Goal: Task Accomplishment & Management: Complete application form

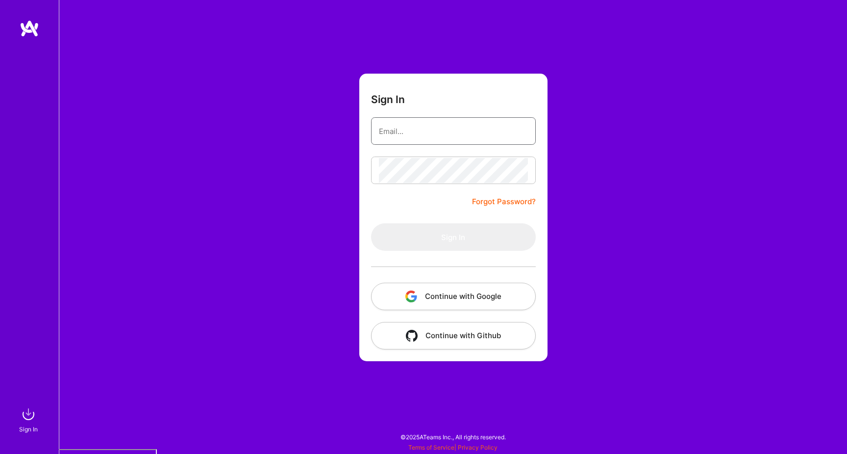
type input "[PERSON_NAME][EMAIL_ADDRESS][DOMAIN_NAME]"
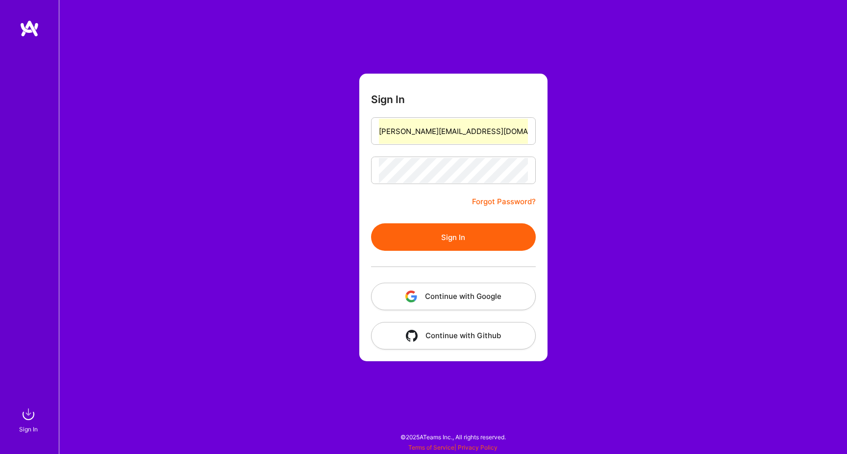
click at [442, 237] on button "Sign In" at bounding box center [453, 236] width 165 height 27
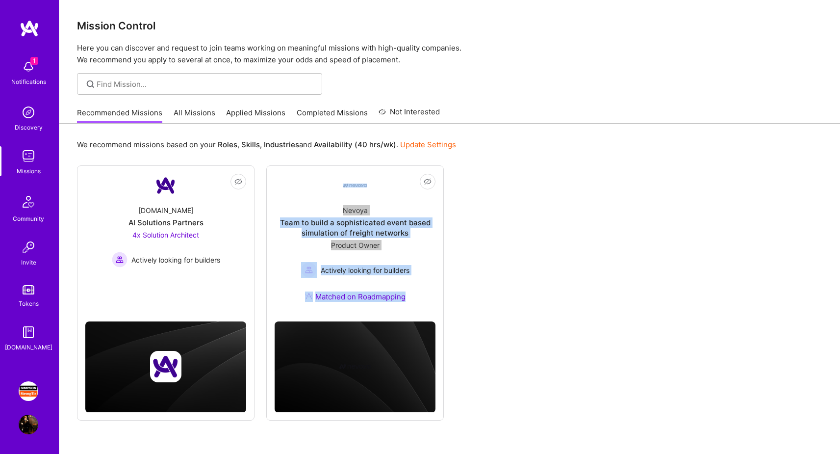
click at [30, 390] on img at bounding box center [29, 391] width 20 height 20
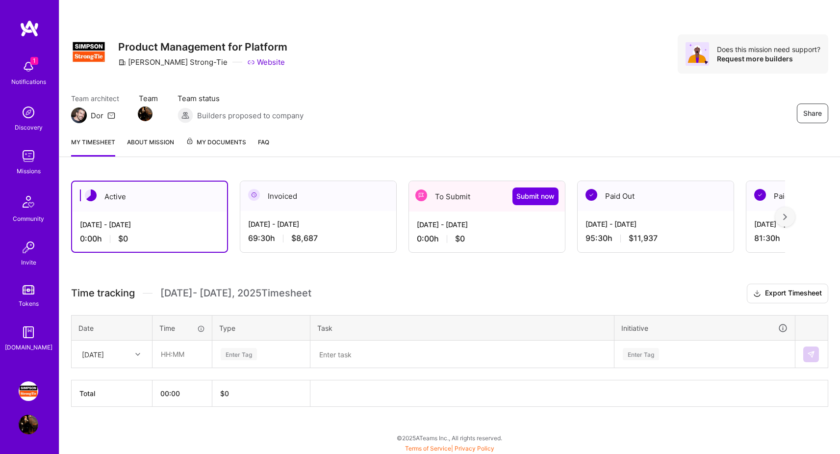
click at [473, 235] on div "0:00 h $0" at bounding box center [487, 238] width 140 height 10
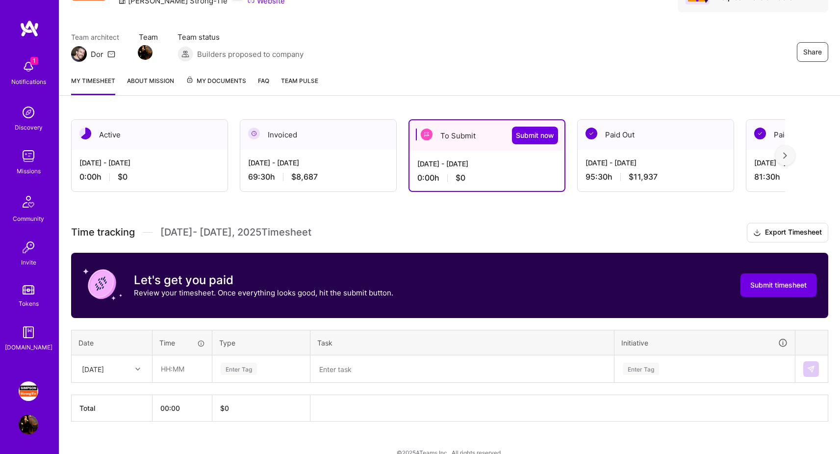
scroll to position [77, 0]
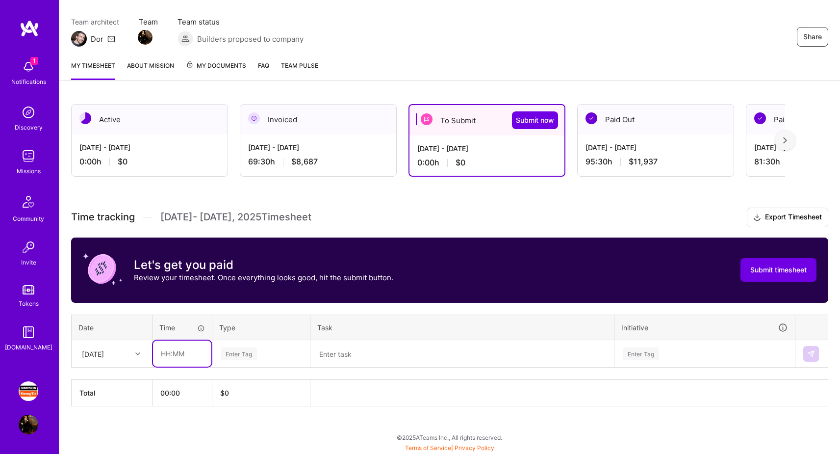
click at [171, 354] on input "text" at bounding box center [182, 353] width 58 height 26
type input "08:00"
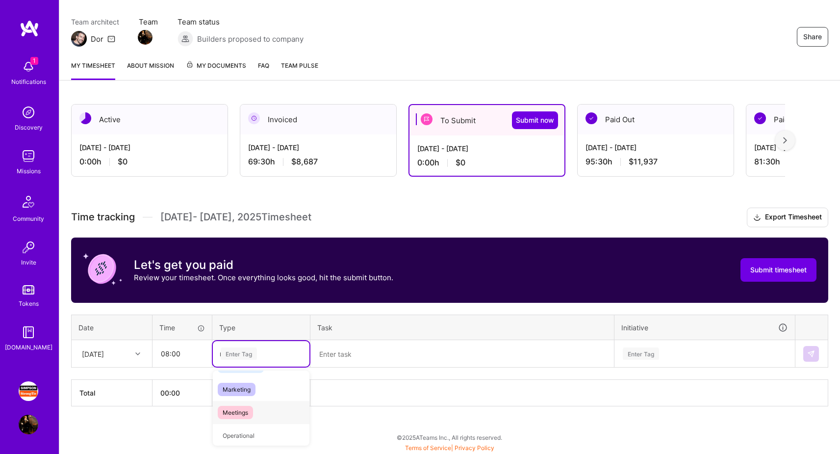
scroll to position [0, 0]
type input "man"
click at [263, 389] on span "Management" at bounding box center [241, 385] width 46 height 13
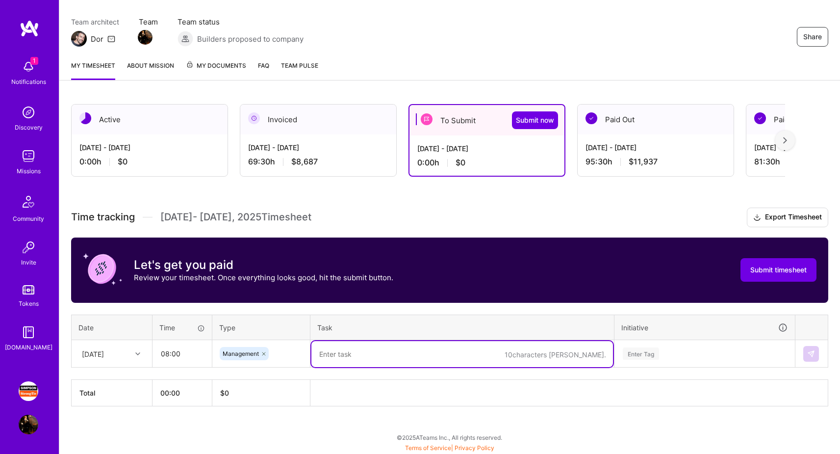
click at [338, 354] on textarea at bounding box center [462, 354] width 302 height 26
paste textarea "Material Vault Service to Prod"
paste textarea "Asset and Content Management - Daily Standup"
drag, startPoint x: 606, startPoint y: 354, endPoint x: 455, endPoint y: 350, distance: 151.1
click at [449, 352] on textarea "Material Vault Service to Prod Meeting, Asset and Content Management - Daily St…" at bounding box center [462, 354] width 302 height 26
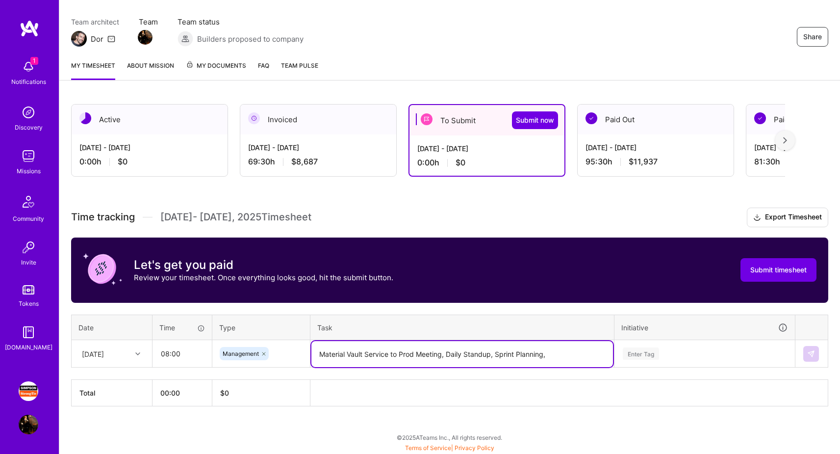
paste textarea "Content and Asset Management - Sprint Planning"
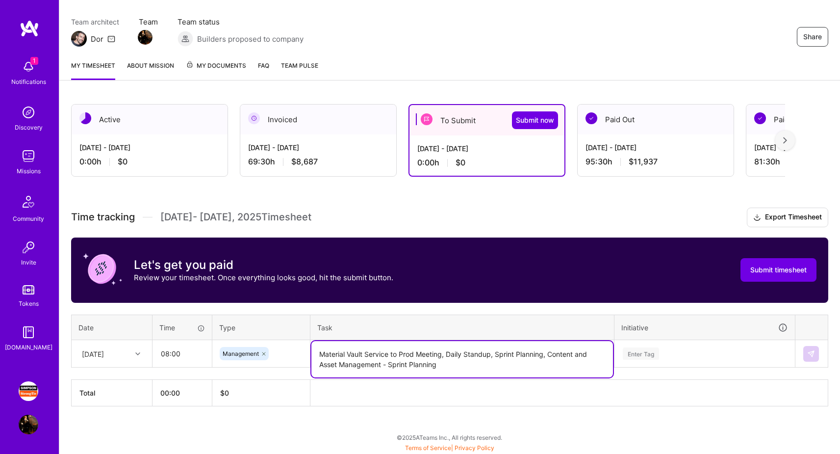
type textarea "Material Vault Service to Prod Meeting, Daily Standup, Sprint Planning, Content…"
click at [661, 350] on div "Enter Tag" at bounding box center [704, 354] width 179 height 26
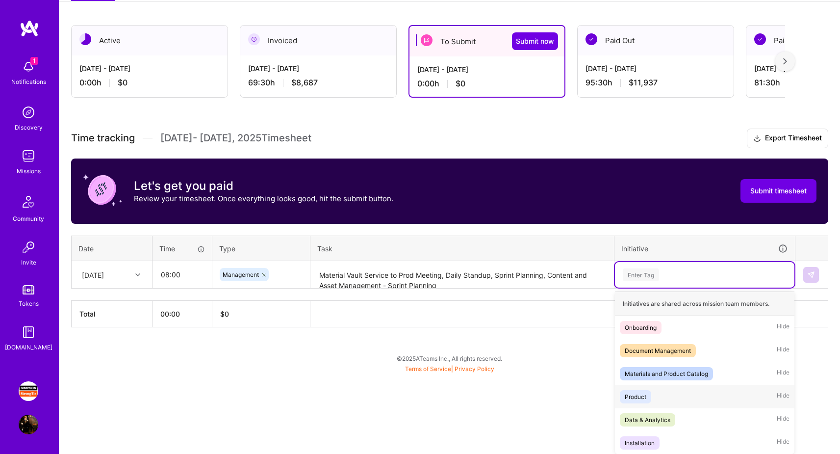
click at [646, 398] on div "Product" at bounding box center [636, 396] width 22 height 10
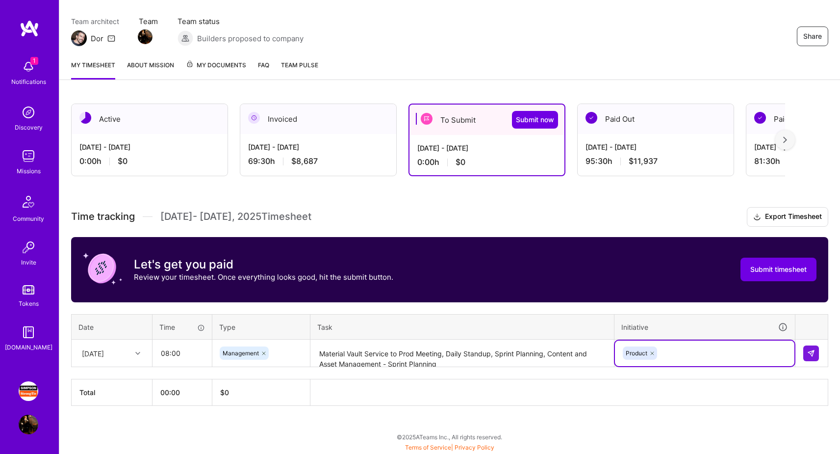
scroll to position [77, 0]
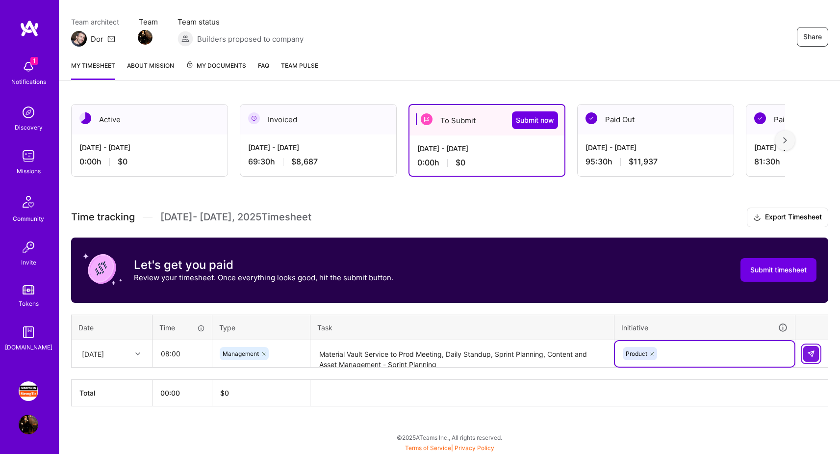
click at [810, 352] on img at bounding box center [811, 354] width 8 height 8
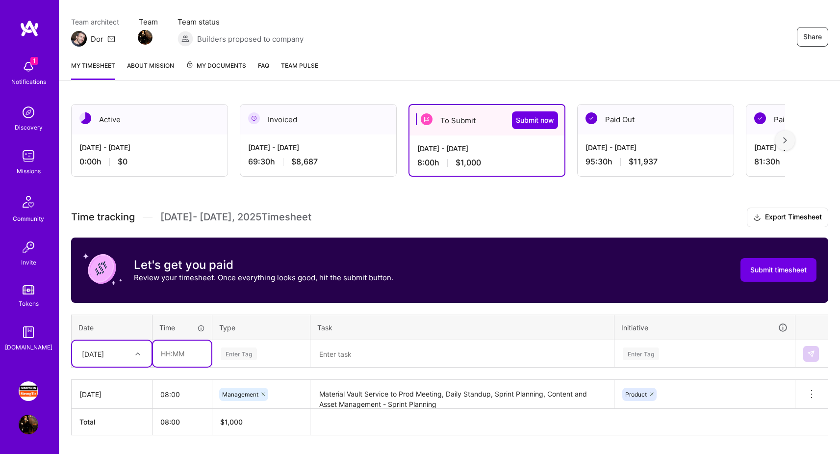
click at [179, 354] on input "text" at bounding box center [182, 353] width 58 height 26
click at [139, 395] on div "[DATE]" at bounding box center [111, 394] width 65 height 10
click at [128, 396] on div "[DATE]" at bounding box center [111, 394] width 65 height 10
click at [136, 353] on div "[DATE]" at bounding box center [111, 353] width 79 height 26
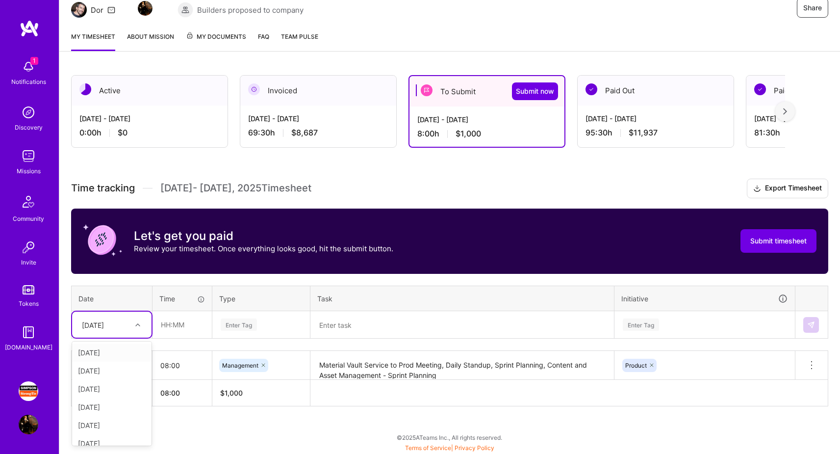
click at [109, 351] on div "[DATE]" at bounding box center [111, 352] width 79 height 18
click at [457, 374] on textarea "Material Vault Service to Prod Meeting, Daily Standup, Sprint Planning, Content…" at bounding box center [462, 365] width 302 height 27
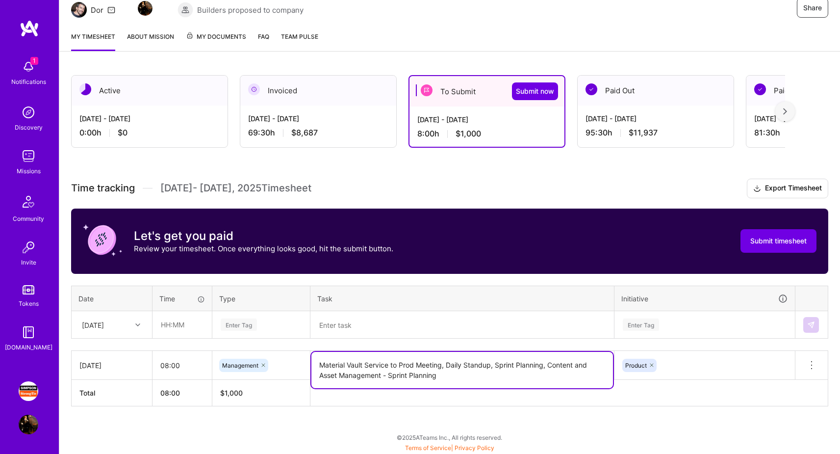
drag, startPoint x: 414, startPoint y: 372, endPoint x: 325, endPoint y: 362, distance: 89.9
click at [325, 362] on textarea "Material Vault Service to Prod Meeting, Daily Standup, Sprint Planning, Content…" at bounding box center [462, 370] width 302 height 36
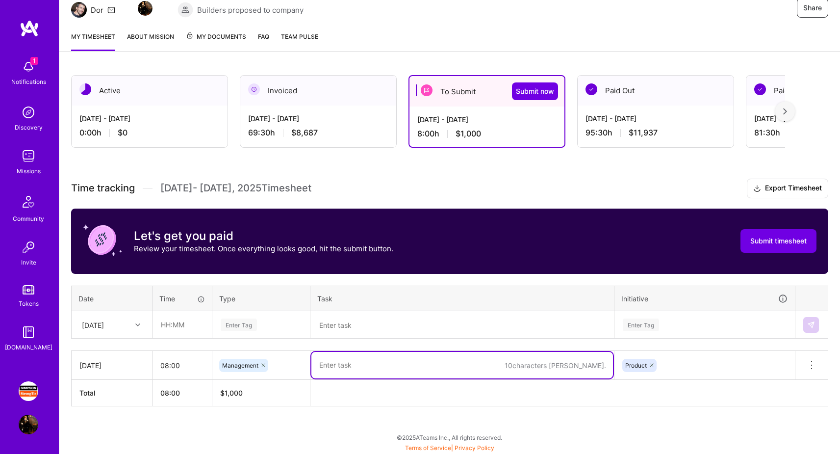
click at [339, 324] on textarea at bounding box center [462, 325] width 302 height 26
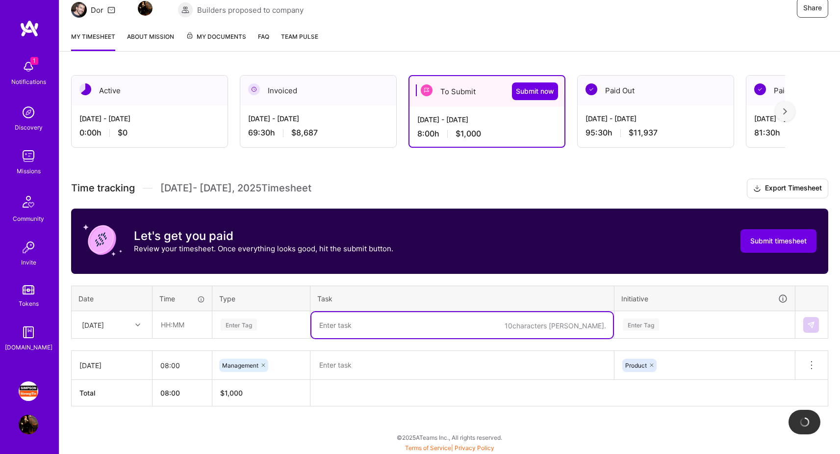
paste textarea "Material Vault Service to Prod Meeting, Daily Standup, Sprint Planning, Content…"
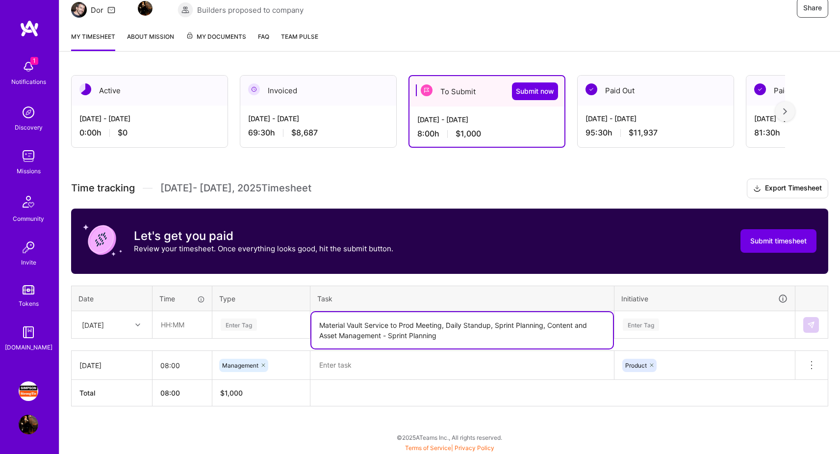
type textarea "Material Vault Service to Prod Meeting, Daily Standup, Sprint Planning, Content…"
click at [184, 320] on input "text" at bounding box center [182, 324] width 58 height 26
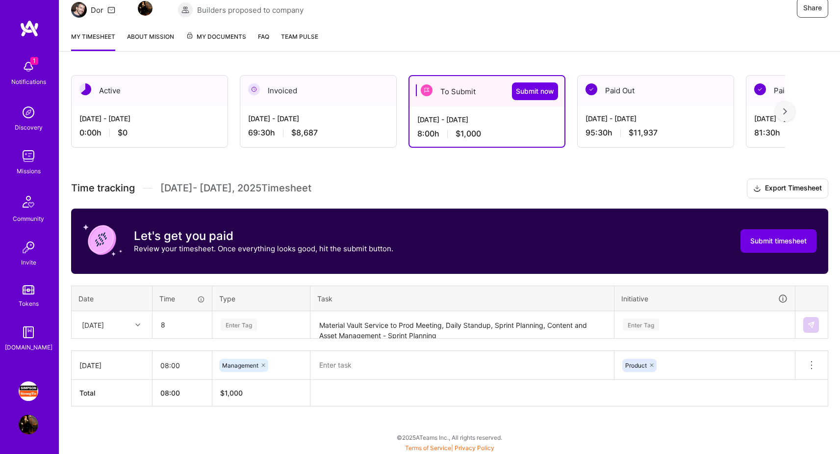
type input "08:00"
type input "mana"
click at [264, 353] on span "Management" at bounding box center [241, 356] width 46 height 13
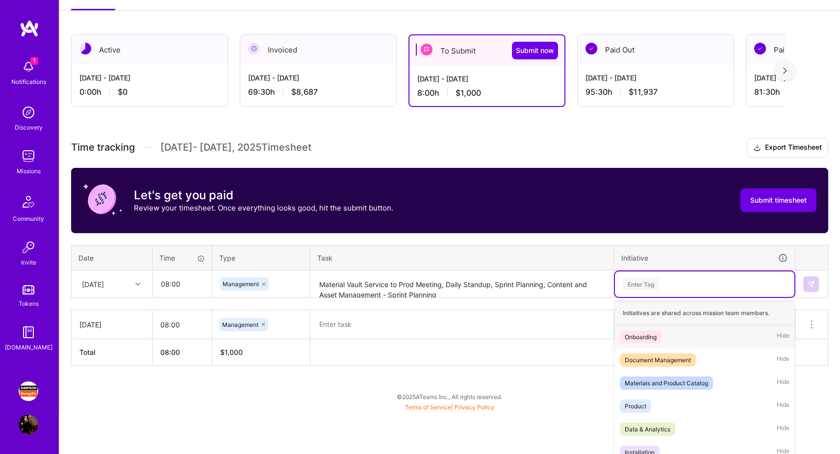
click at [644, 297] on div "option Product, selected. option Onboarding focused, 1 of 6. 6 results availabl…" at bounding box center [704, 284] width 179 height 26
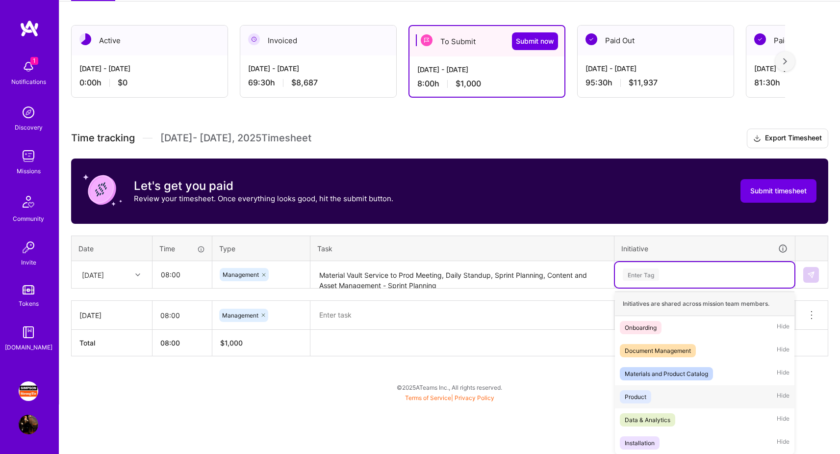
click at [653, 396] on div "Product Hide" at bounding box center [704, 396] width 179 height 23
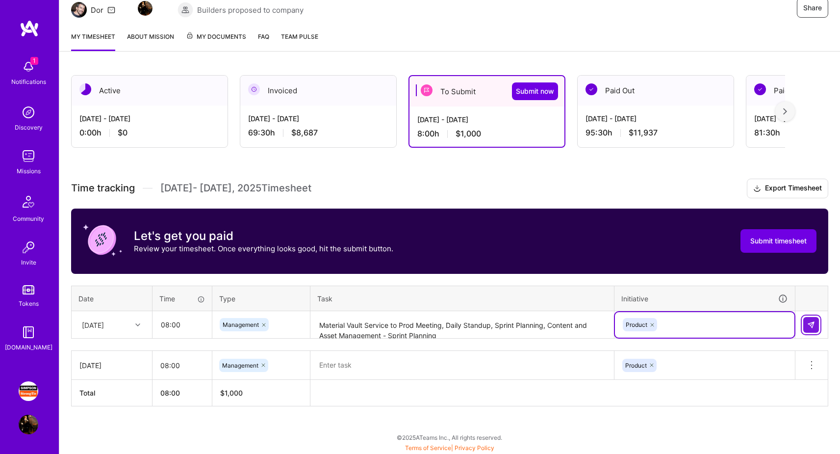
click at [811, 324] on img at bounding box center [811, 325] width 8 height 8
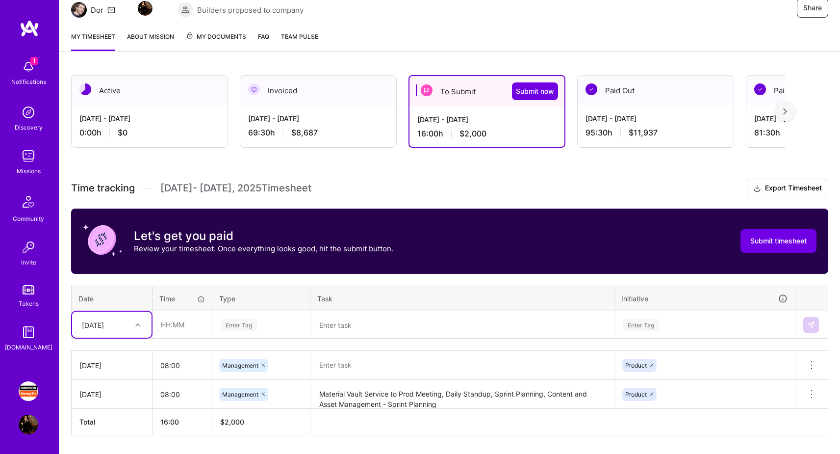
drag, startPoint x: 299, startPoint y: 351, endPoint x: 306, endPoint y: 355, distance: 7.9
click at [300, 352] on td "Management" at bounding box center [261, 365] width 98 height 29
click at [338, 359] on textarea at bounding box center [462, 365] width 302 height 27
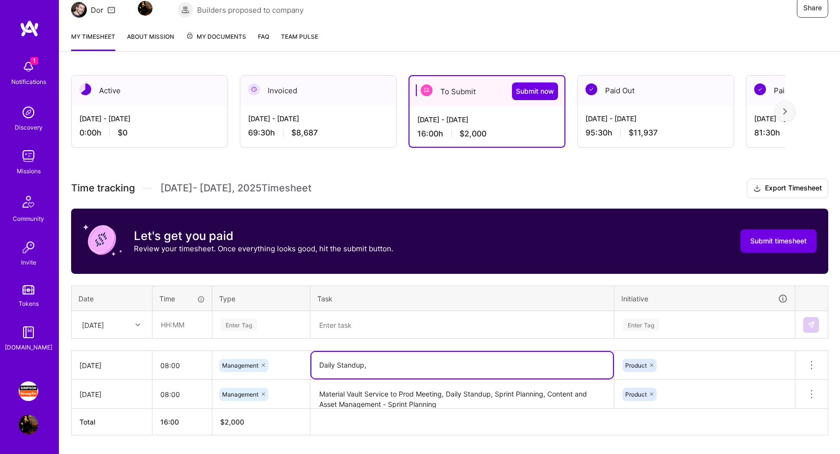
paste textarea "Cornerstone Walls Material Catalog"
paste textarea "PRD + Reqs. for Platform Engineering"
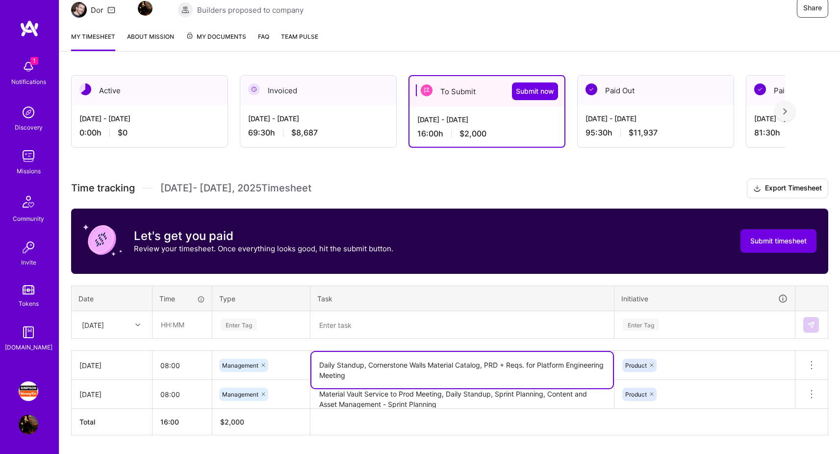
click at [483, 364] on textarea "Daily Standup, Cornerstone Walls Material Catalog, PRD + Reqs. for Platform Eng…" at bounding box center [462, 370] width 302 height 36
click at [426, 374] on textarea "Daily Standup, Cornerstone Walls Material Catalog Meeting, PRD + Reqs. for Plat…" at bounding box center [462, 370] width 302 height 36
type textarea "Daily Standup, Cornerstone Walls Material Catalog Meeting, PRD + Reqs. for Plat…"
click at [528, 340] on div "Time tracking [DATE] - [DATE] Timesheet Export Timesheet Let's get you paid Rev…" at bounding box center [449, 307] width 757 height 256
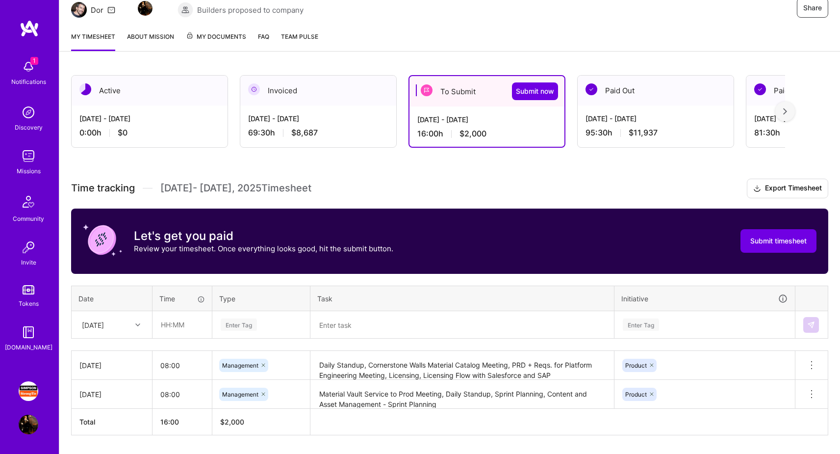
click at [133, 327] on div "[DATE]" at bounding box center [111, 324] width 79 height 26
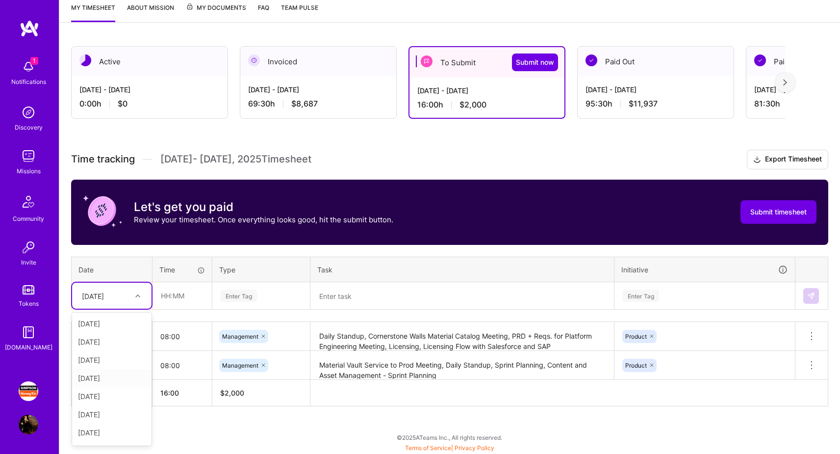
click at [113, 377] on div "[DATE]" at bounding box center [111, 378] width 79 height 18
click at [179, 299] on input "text" at bounding box center [182, 295] width 58 height 26
type input "08:00"
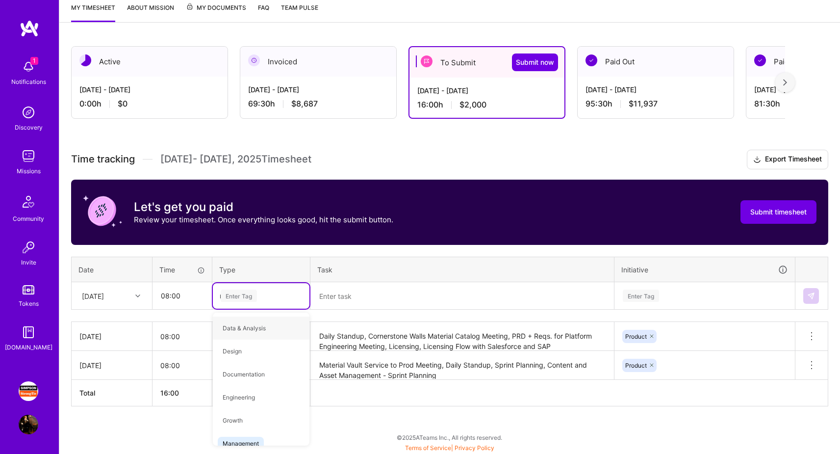
type input "man"
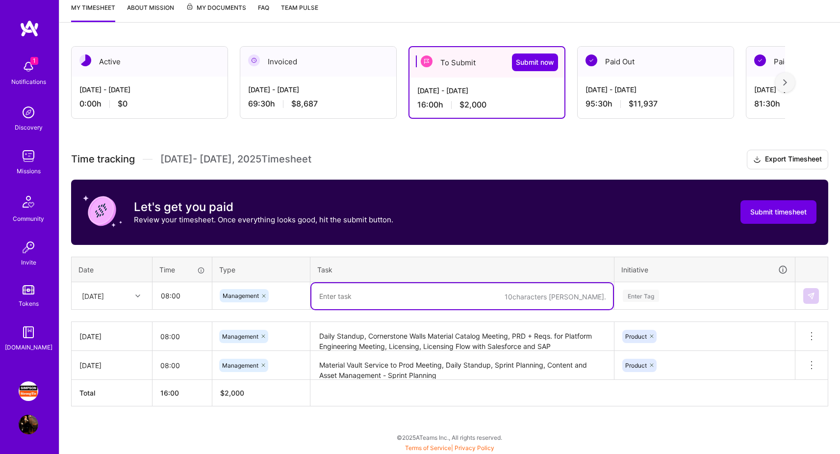
click at [365, 300] on textarea at bounding box center [462, 296] width 302 height 26
paste textarea "Content and Asset Management - Refinement"
paste textarea "Touchpoint meeting: [PERSON_NAME] and [PERSON_NAME]"
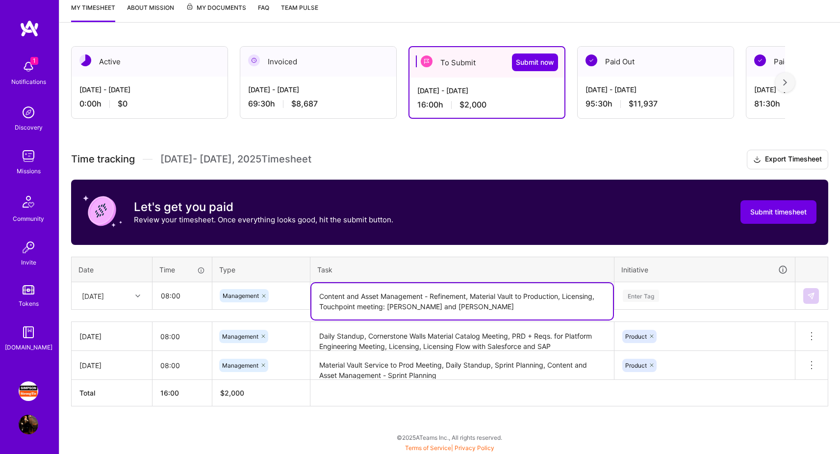
type textarea "Content and Asset Management - Refinement, Material Vault to Production, Licens…"
click at [659, 293] on div "Enter Tag" at bounding box center [704, 296] width 179 height 26
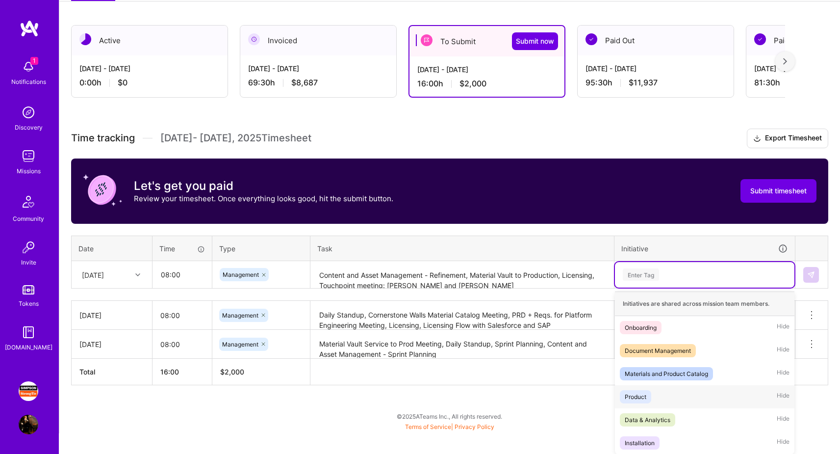
click at [647, 393] on span "Product" at bounding box center [635, 396] width 31 height 13
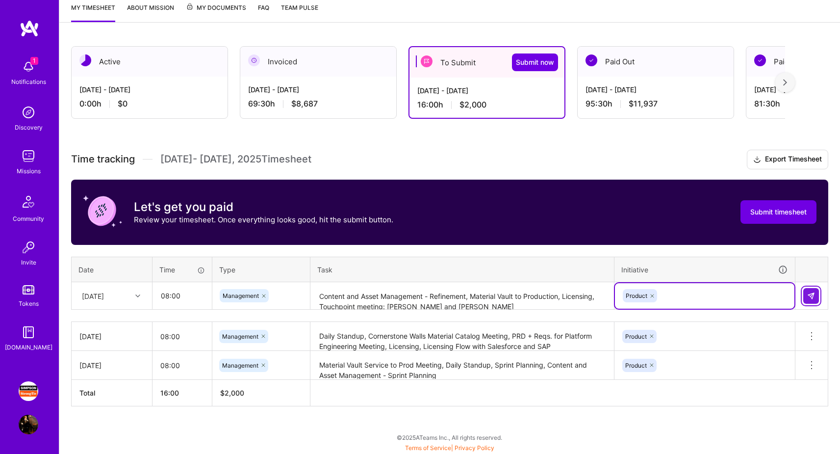
click at [813, 297] on img at bounding box center [811, 296] width 8 height 8
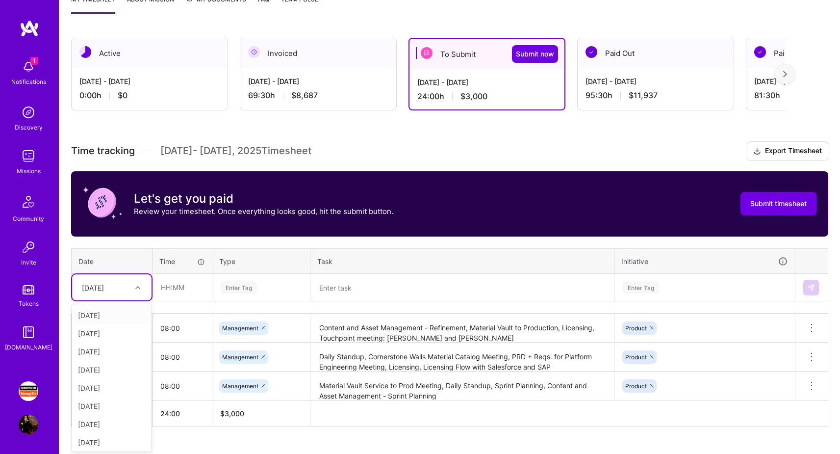
click at [128, 296] on div "[DATE]" at bounding box center [111, 287] width 79 height 26
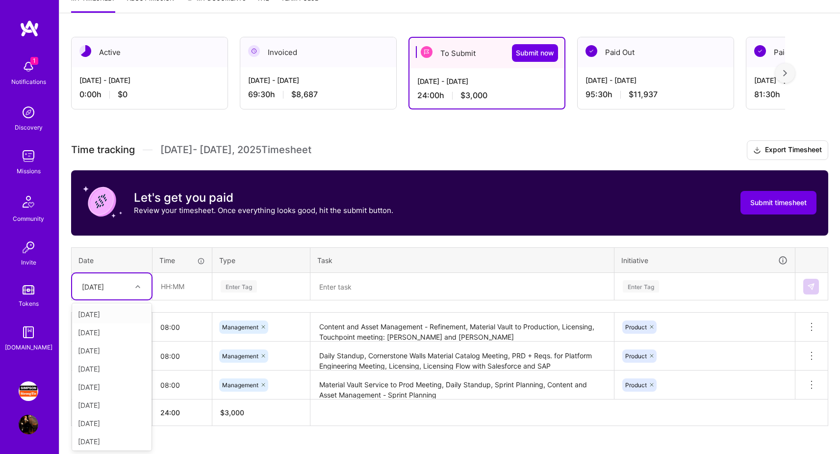
scroll to position [144, 0]
click at [112, 384] on div "[DATE]" at bounding box center [111, 387] width 79 height 18
click at [172, 288] on input "text" at bounding box center [182, 286] width 58 height 26
type input "08:00"
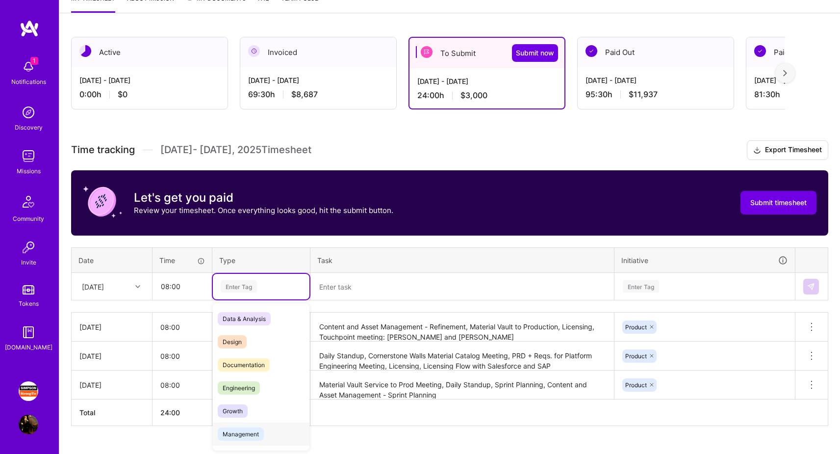
click at [256, 434] on span "Management" at bounding box center [241, 433] width 46 height 13
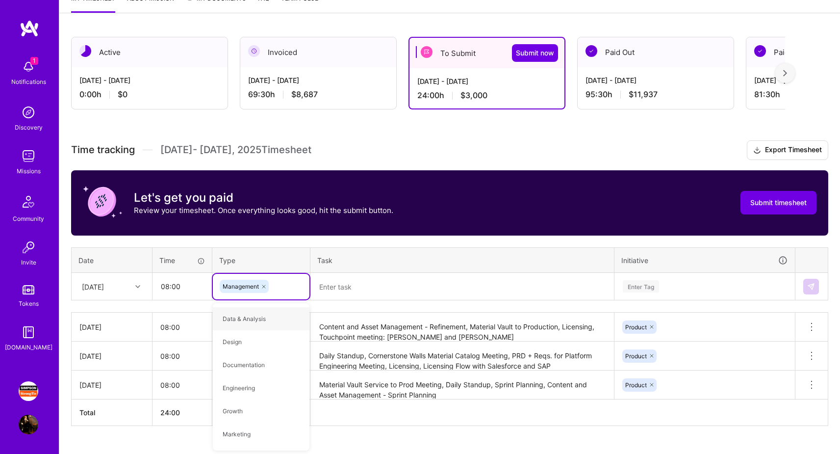
click at [356, 288] on textarea at bounding box center [462, 287] width 302 height 26
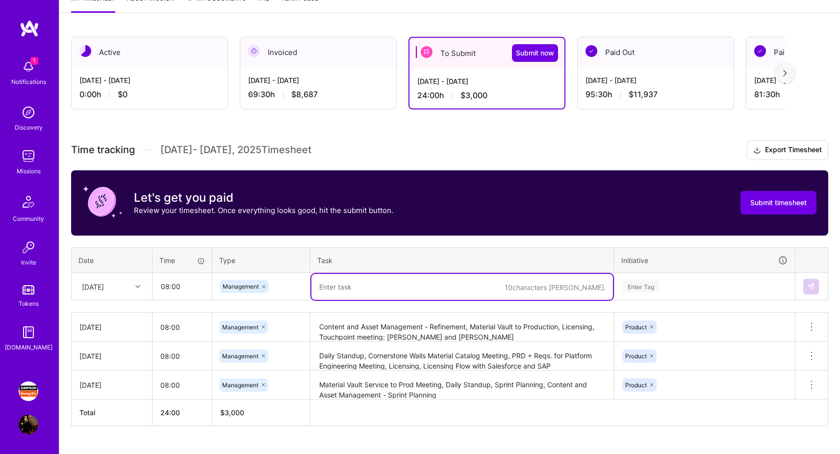
paste textarea "Licensing for OLS and LotSpec"
paste textarea "[PERSON_NAME] / [PERSON_NAME] 1:1"
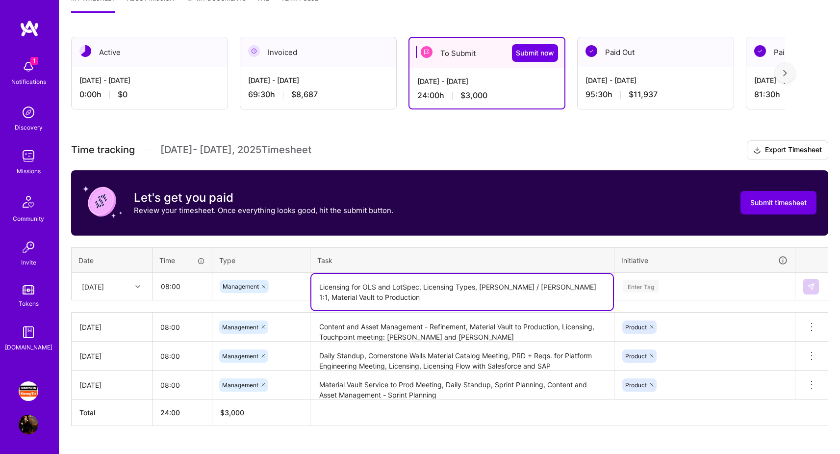
type textarea "Licensing for OLS and LotSpec, Licensing Types, [PERSON_NAME] / [PERSON_NAME] 1…"
click at [658, 284] on td "Enter Tag" at bounding box center [705, 286] width 181 height 27
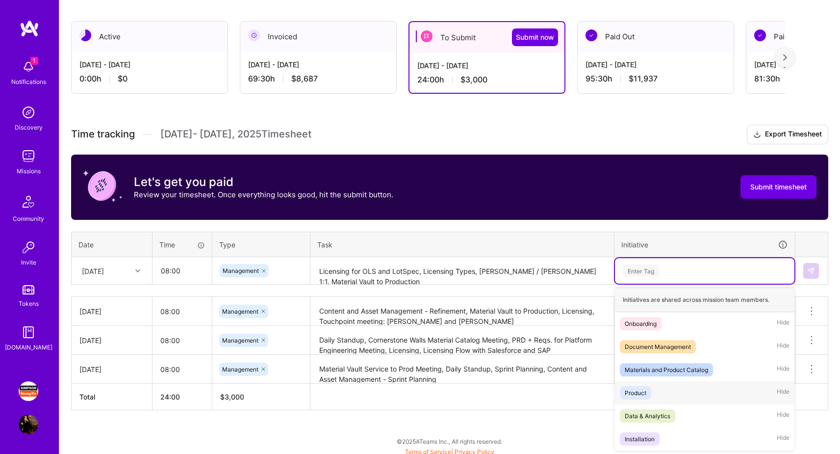
click at [637, 390] on div "Product" at bounding box center [636, 392] width 22 height 10
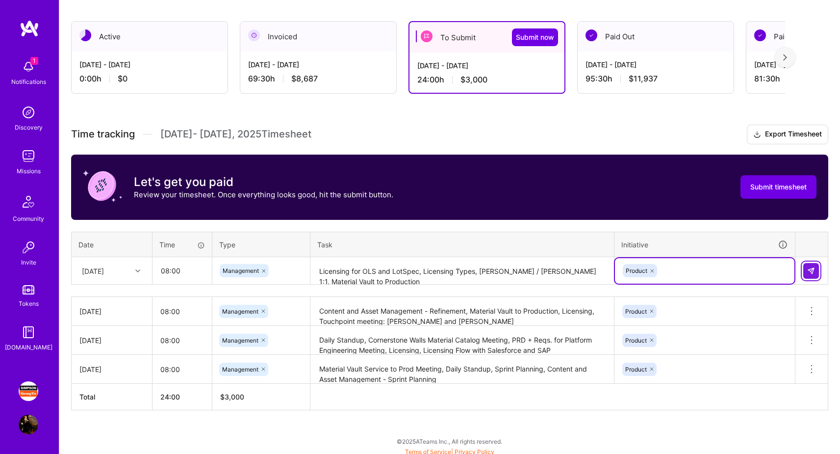
click at [812, 270] on img at bounding box center [811, 271] width 8 height 8
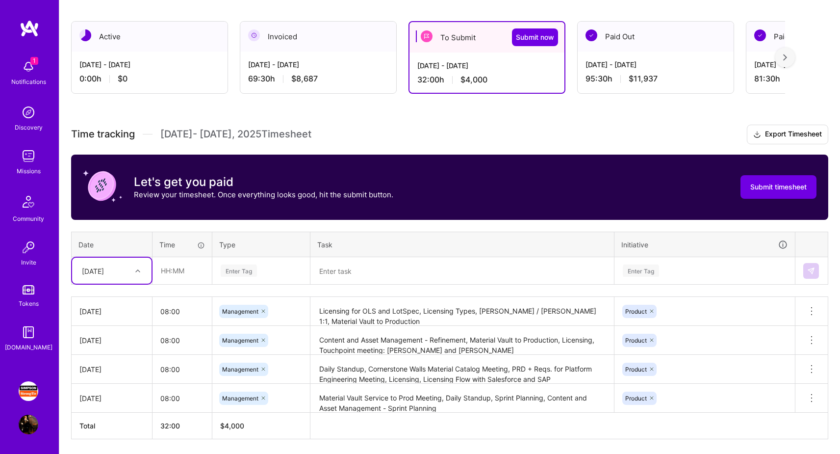
click at [128, 273] on div "[DATE]" at bounding box center [104, 270] width 54 height 16
click at [102, 297] on div "[DATE]" at bounding box center [111, 292] width 79 height 18
click at [184, 280] on input "text" at bounding box center [182, 270] width 58 height 26
type input "09:00"
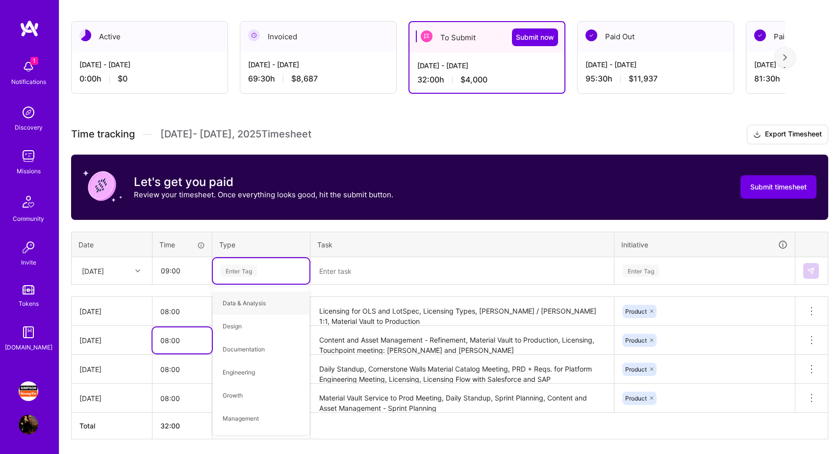
click at [167, 340] on input "08:00" at bounding box center [182, 340] width 59 height 26
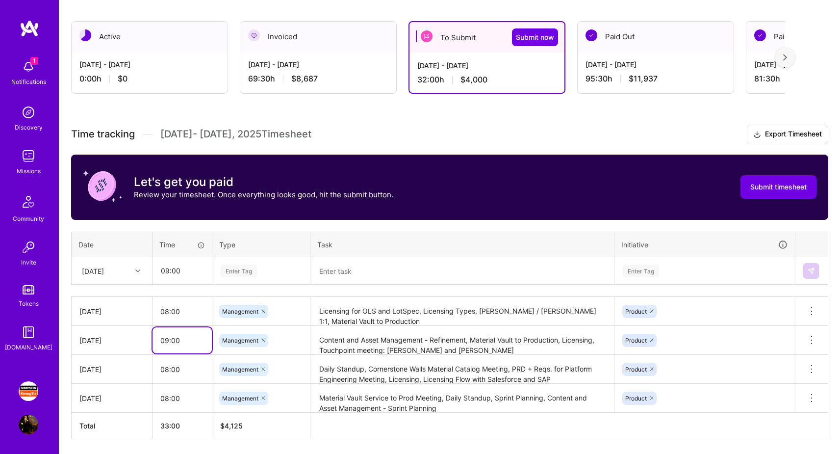
type input "09:00"
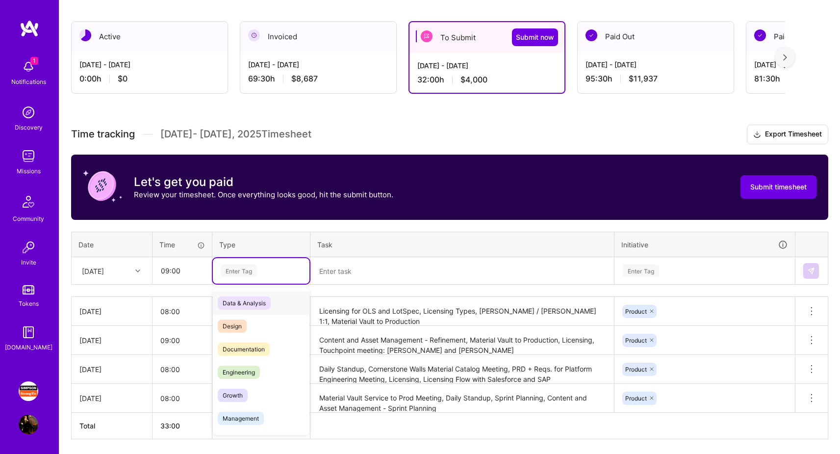
click at [253, 271] on div "Enter Tag" at bounding box center [239, 270] width 36 height 15
click at [245, 415] on span "Management" at bounding box center [241, 417] width 46 height 13
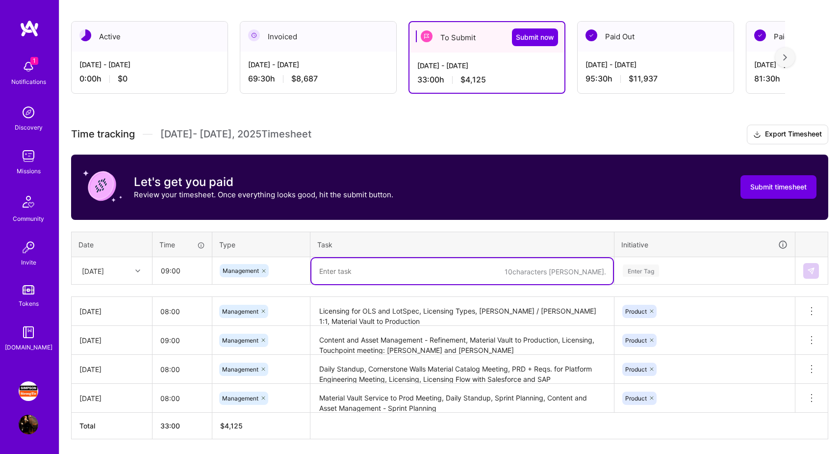
click at [401, 268] on textarea at bounding box center [462, 271] width 302 height 26
paste textarea "[PERSON_NAME] / [PERSON_NAME]"
type textarea "[PERSON_NAME] / [PERSON_NAME],"
click at [167, 368] on input "08:00" at bounding box center [182, 369] width 59 height 26
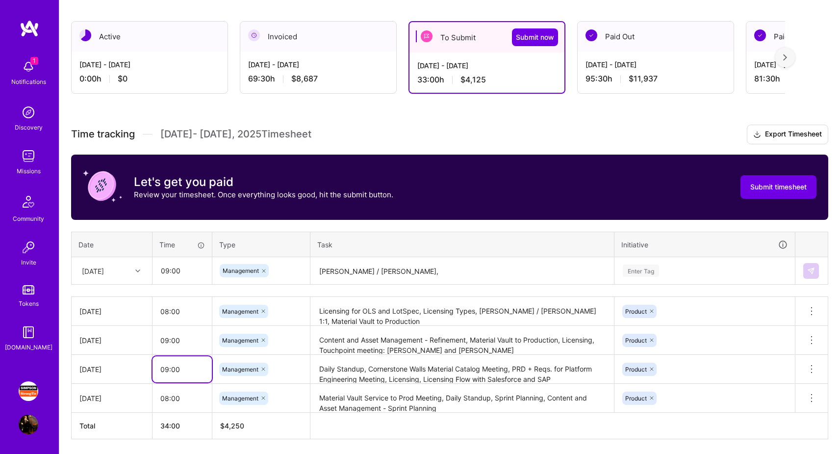
type input "09:00"
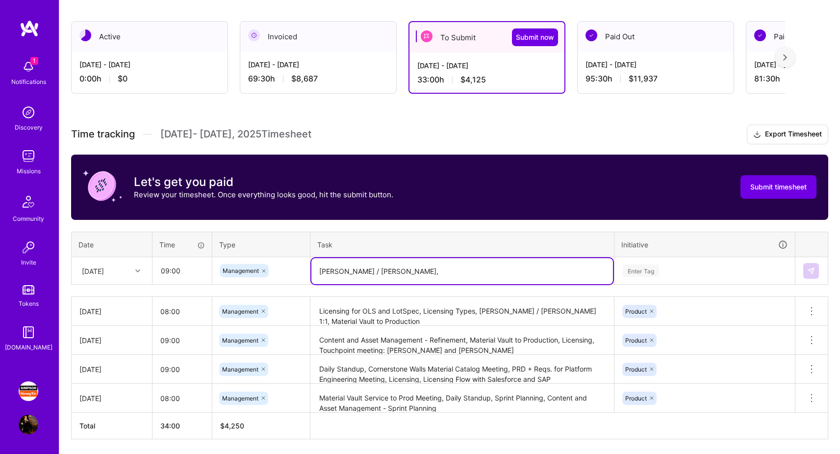
click at [372, 281] on textarea "[PERSON_NAME] / [PERSON_NAME]," at bounding box center [462, 271] width 302 height 26
click at [386, 272] on textarea "[PERSON_NAME] / [PERSON_NAME], Product Outcomes," at bounding box center [462, 271] width 302 height 26
click at [473, 272] on textarea "[PERSON_NAME] / [PERSON_NAME], Product Outcomes," at bounding box center [462, 271] width 302 height 26
click at [475, 272] on textarea "[PERSON_NAME] / [PERSON_NAME], Product Outcomes," at bounding box center [462, 271] width 302 height 26
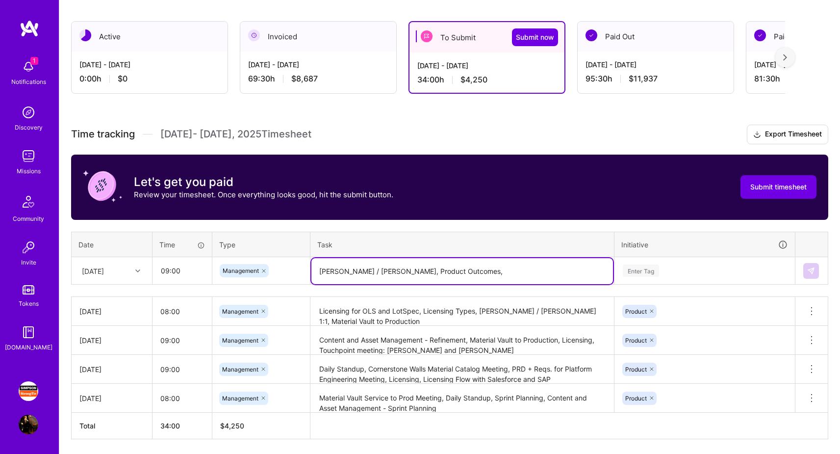
paste textarea "Product Outcomes Sync"
paste textarea "PTFM | Product Outcome / Initiative Review"
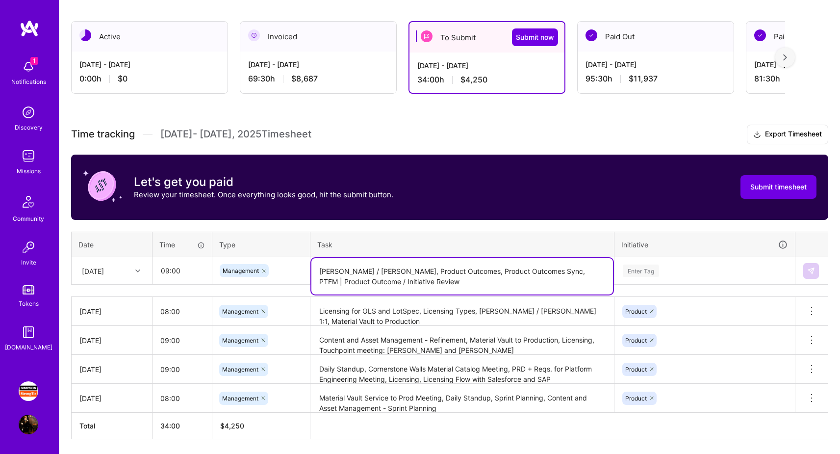
type textarea "[PERSON_NAME] / [PERSON_NAME], Product Outcomes, Product Outcomes Sync, PTFM | …"
click at [671, 270] on div "Enter Tag" at bounding box center [705, 270] width 166 height 12
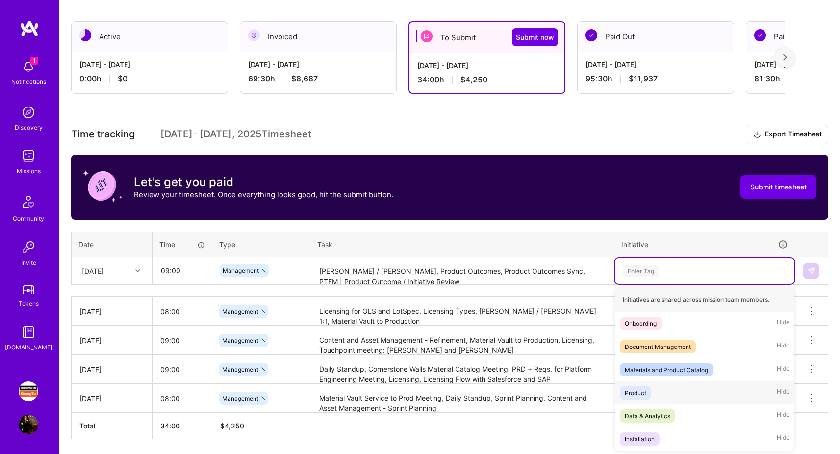
click at [645, 390] on div "Product" at bounding box center [636, 392] width 22 height 10
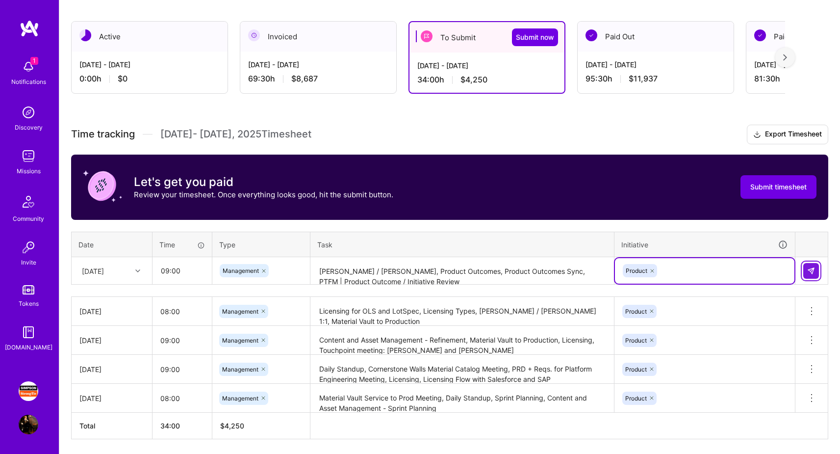
click at [811, 268] on img at bounding box center [811, 271] width 8 height 8
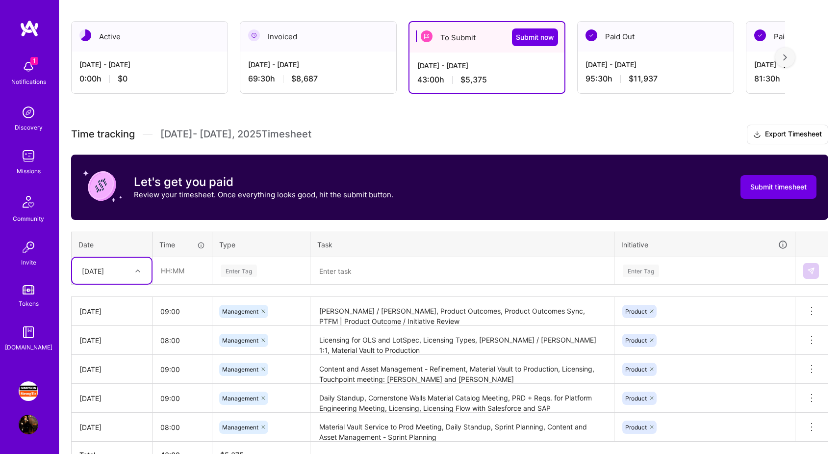
click at [132, 274] on div at bounding box center [138, 270] width 15 height 13
click at [110, 389] on div "[DATE]" at bounding box center [111, 389] width 79 height 18
click at [180, 273] on input "text" at bounding box center [182, 270] width 58 height 26
type input "09:00"
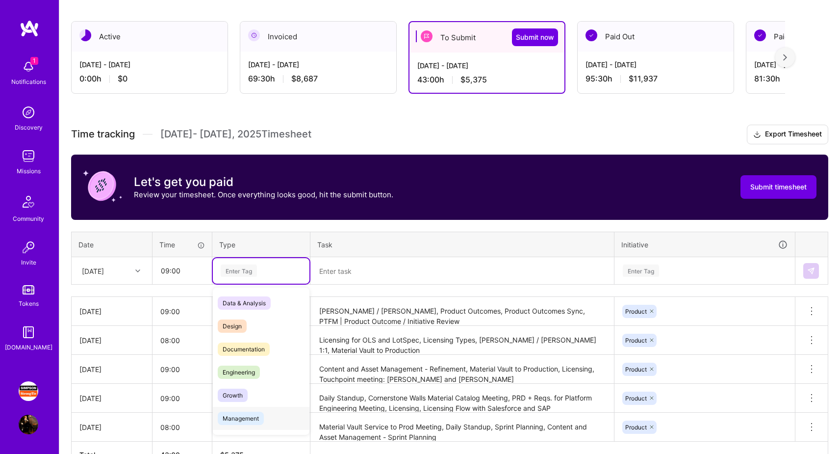
click at [244, 410] on div "Management" at bounding box center [261, 418] width 97 height 23
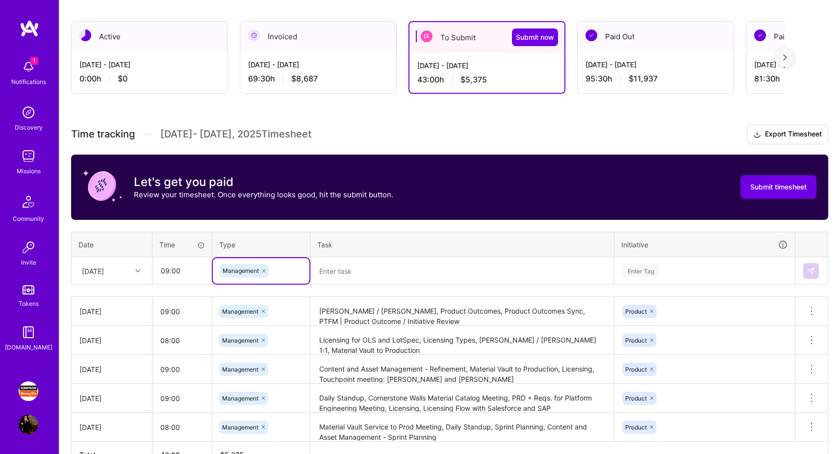
click at [369, 268] on textarea at bounding box center [462, 271] width 302 height 26
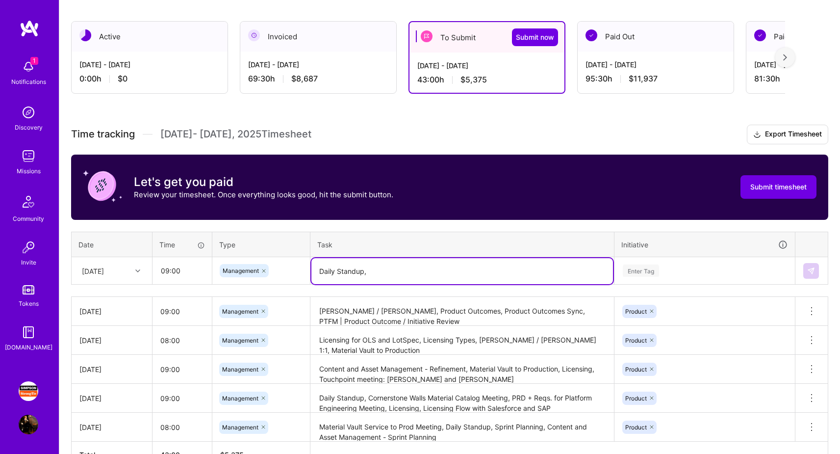
paste textarea "Identity & Access Management Sprint Review [videos]"
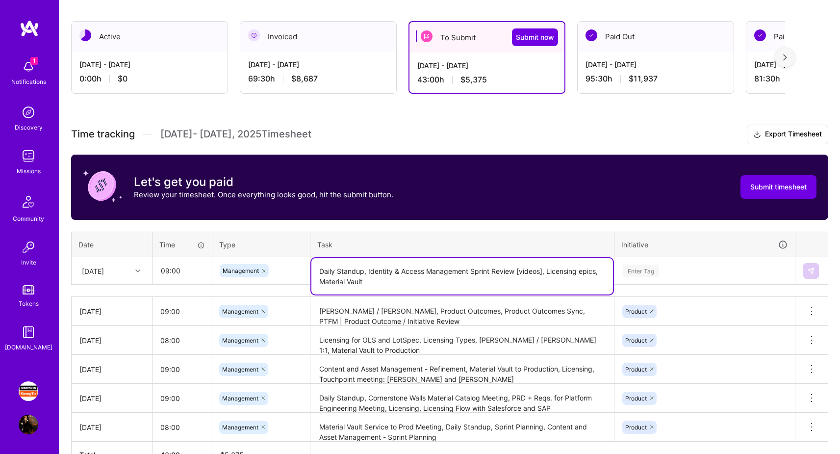
type textarea "Daily Standup, Identity & Access Management Sprint Review [videos], Licensing e…"
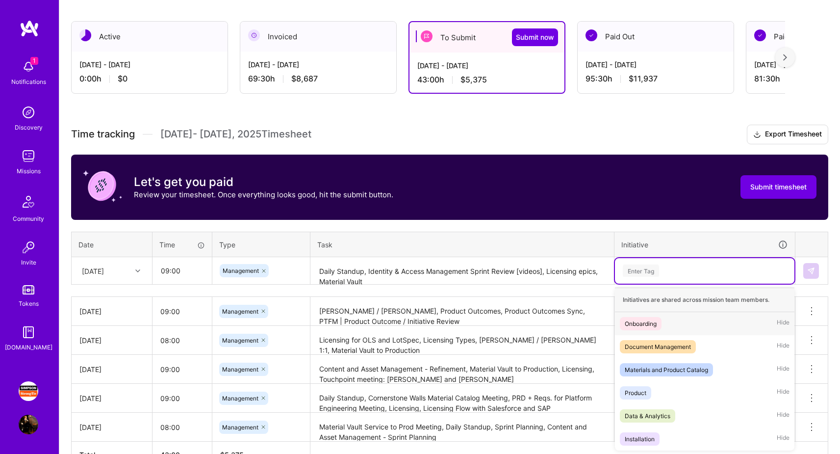
click at [637, 272] on div "Enter Tag" at bounding box center [641, 270] width 36 height 15
click at [647, 390] on span "Product" at bounding box center [635, 392] width 31 height 13
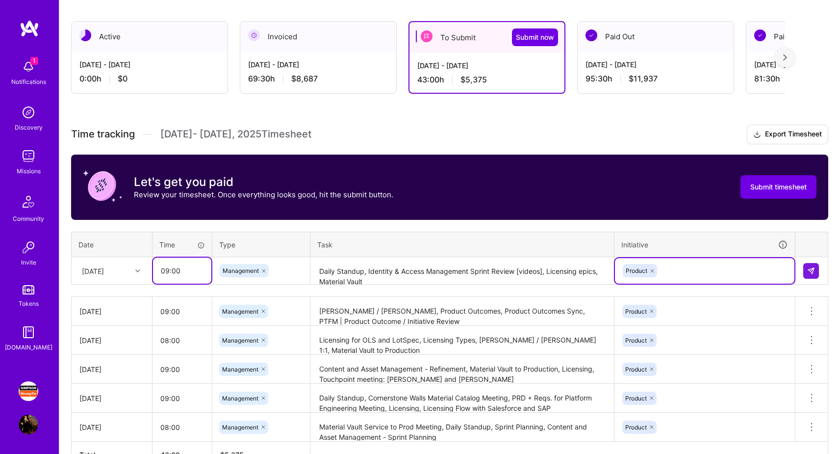
click at [169, 271] on input "09:00" at bounding box center [182, 270] width 58 height 26
type input "09:00"
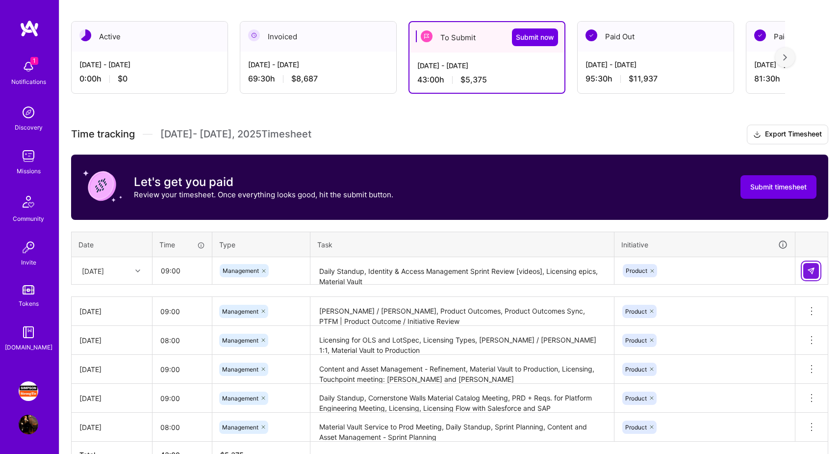
click at [811, 271] on img at bounding box center [811, 271] width 8 height 8
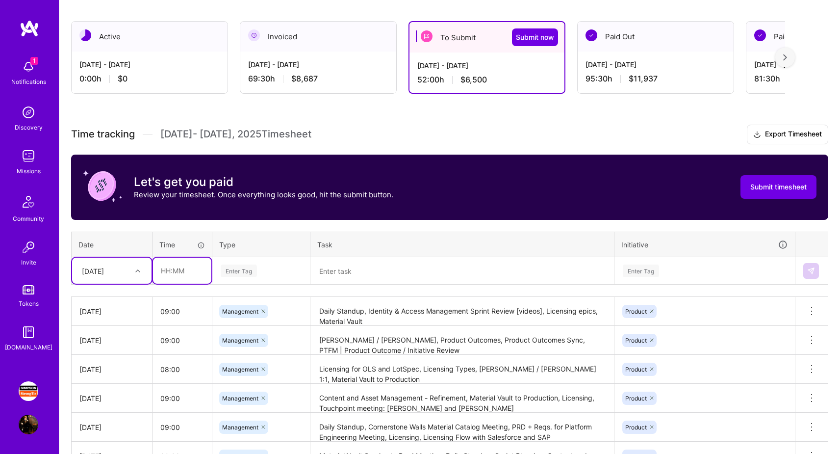
click at [167, 272] on input "text" at bounding box center [182, 270] width 58 height 26
type input "09:00"
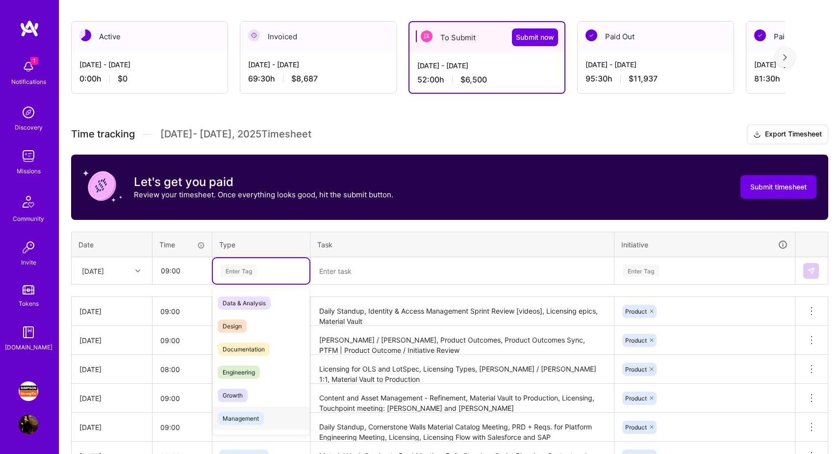
click at [232, 416] on span "Management" at bounding box center [241, 417] width 46 height 13
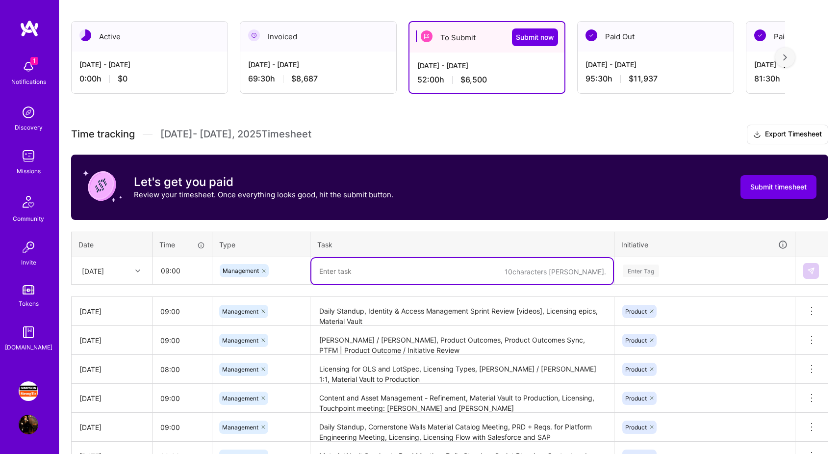
click at [399, 277] on textarea at bounding box center [462, 271] width 302 height 26
paste textarea "Content and Asset Management - Refinement"
type textarea "Content and Asset Management - Refinement,"
click at [430, 316] on textarea "Daily Standup, Identity & Access Management Sprint Review [videos], Licensing e…" at bounding box center [462, 311] width 302 height 27
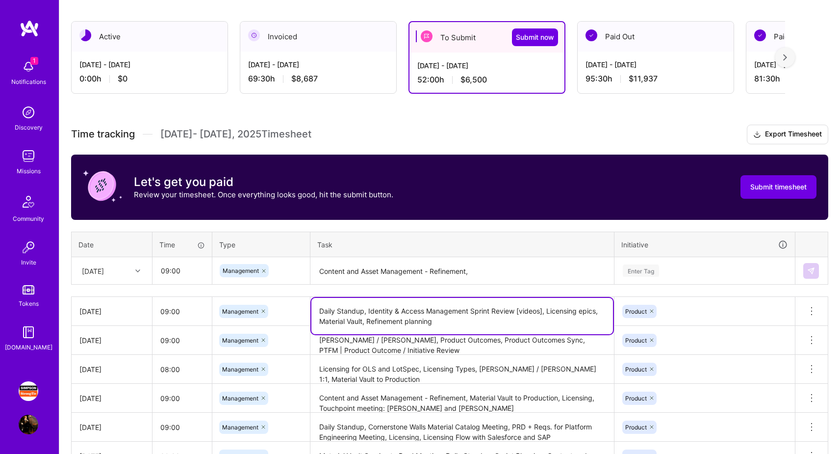
type textarea "Daily Standup, Identity & Access Management Sprint Review [videos], Licensing e…"
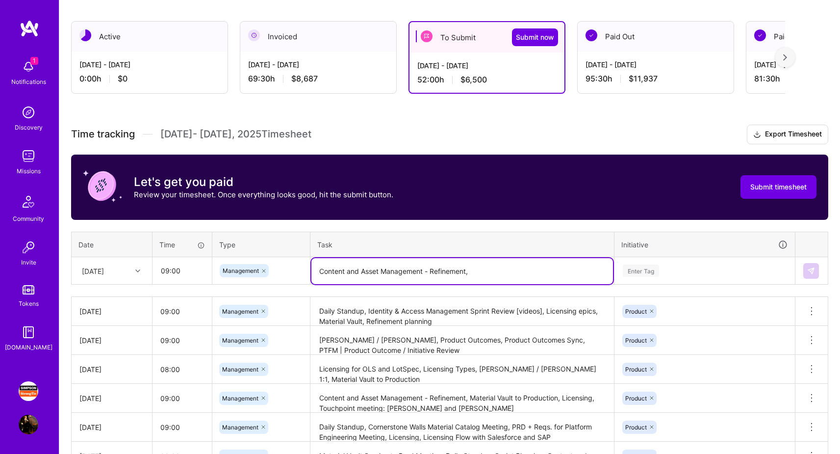
click at [508, 266] on textarea "Content and Asset Management - Refinement," at bounding box center [462, 271] width 302 height 26
paste textarea "Contract Lifecycle Management with Licensing"
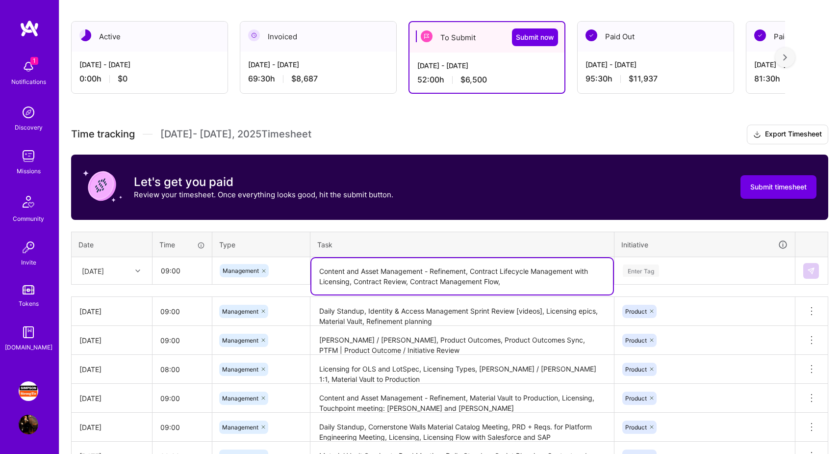
paste textarea "Platform | PM Team Checkin"
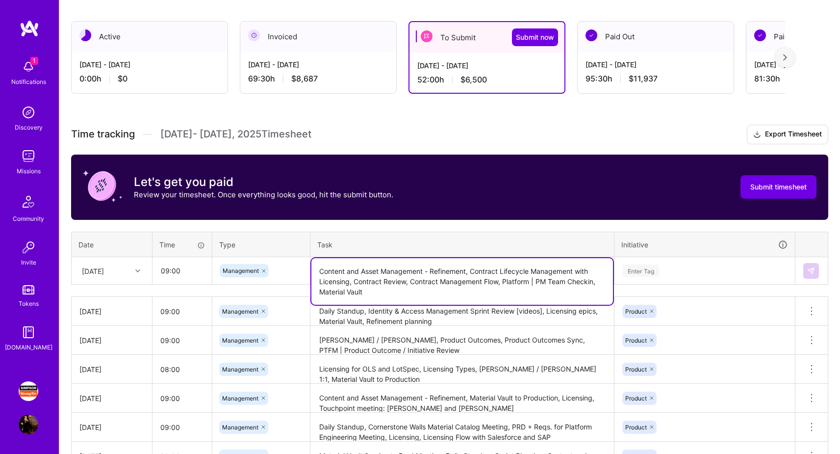
type textarea "Content and Asset Management - Refinement, Contract Lifecycle Management with L…"
click at [638, 269] on div "Enter Tag" at bounding box center [641, 270] width 36 height 15
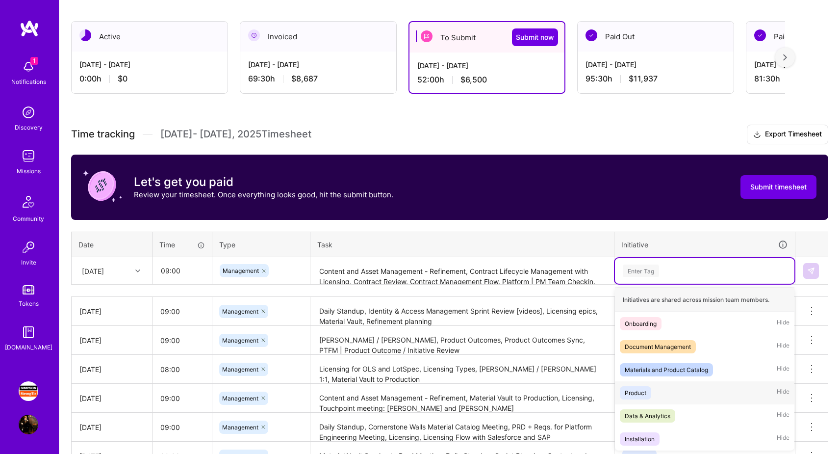
click at [649, 394] on span "Product" at bounding box center [635, 392] width 31 height 13
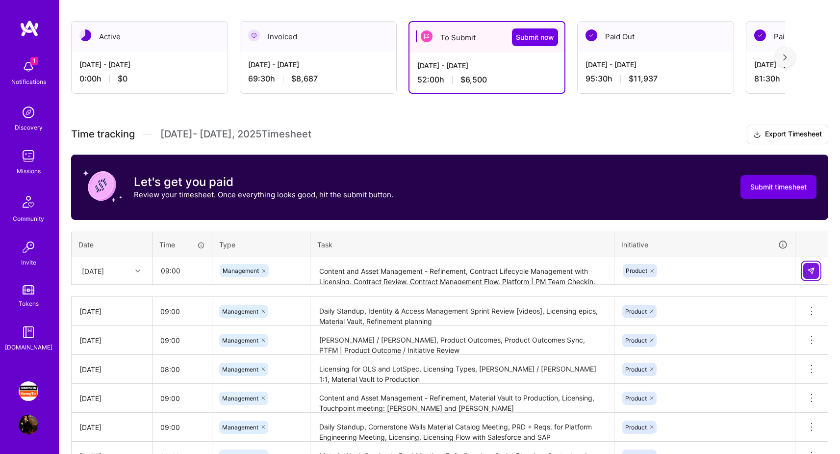
click at [813, 272] on img at bounding box center [811, 271] width 8 height 8
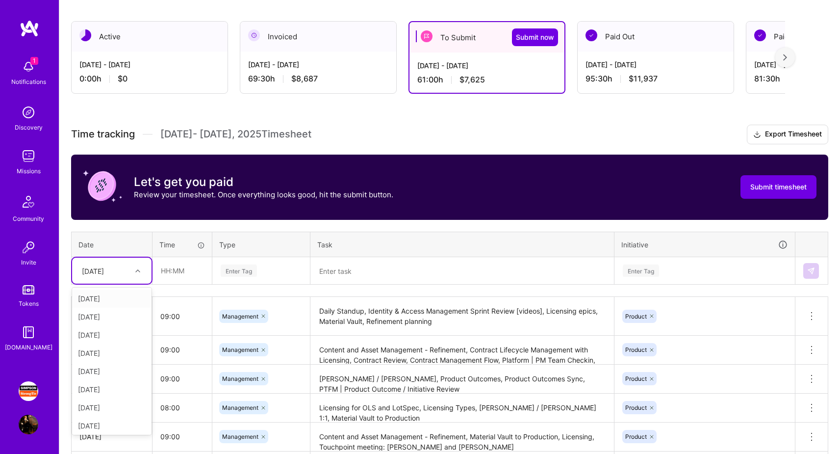
click at [133, 274] on div at bounding box center [138, 270] width 15 height 13
click at [102, 370] on div "[DATE]" at bounding box center [111, 369] width 79 height 18
click at [179, 273] on input "text" at bounding box center [182, 270] width 58 height 26
type input "09:00"
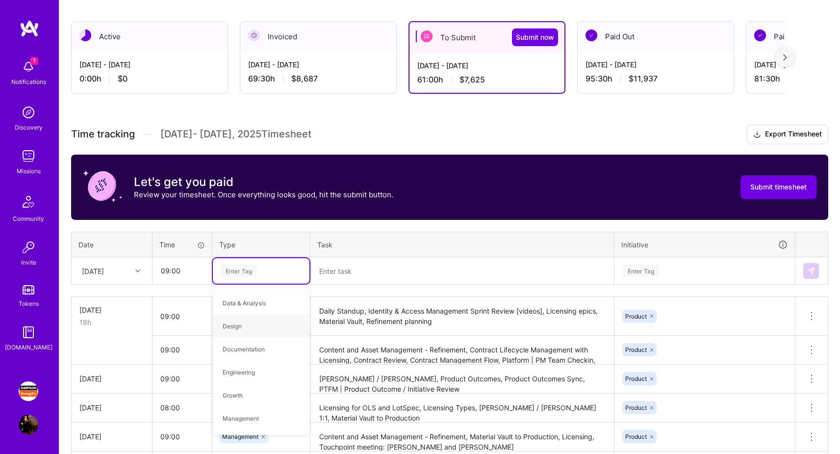
click at [377, 347] on textarea "Content and Asset Management - Refinement, Contract Lifecycle Management with L…" at bounding box center [462, 349] width 302 height 27
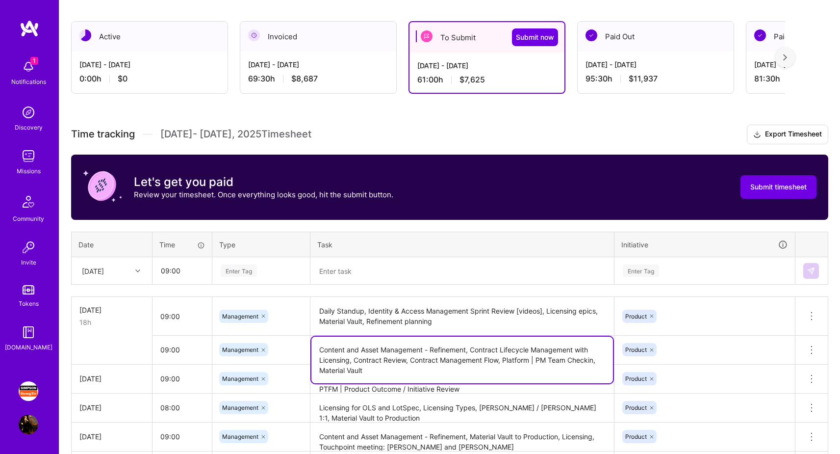
drag, startPoint x: 370, startPoint y: 367, endPoint x: 318, endPoint y: 350, distance: 55.2
click at [318, 350] on textarea "Content and Asset Management - Refinement, Contract Lifecycle Management with L…" at bounding box center [462, 359] width 302 height 47
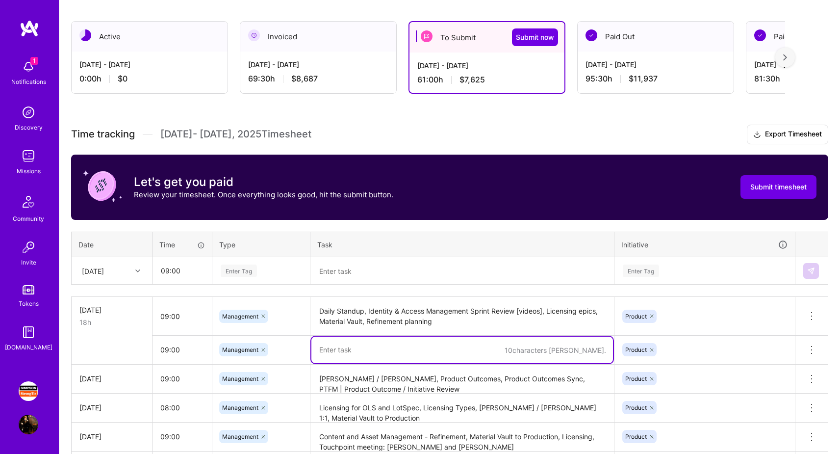
click at [354, 276] on textarea at bounding box center [462, 271] width 302 height 26
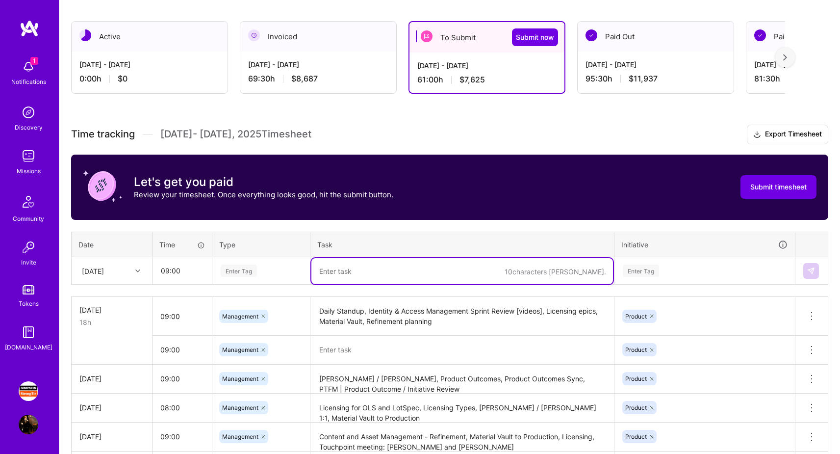
paste textarea "Content and Asset Management - Refinement, Contract Lifecycle Management with L…"
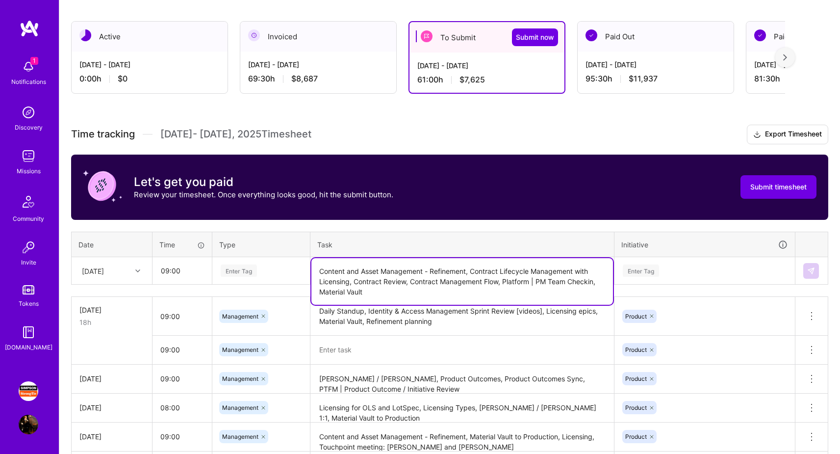
type textarea "Content and Asset Management - Refinement, Contract Lifecycle Management with L…"
click at [247, 271] on div "Enter Tag" at bounding box center [239, 270] width 36 height 15
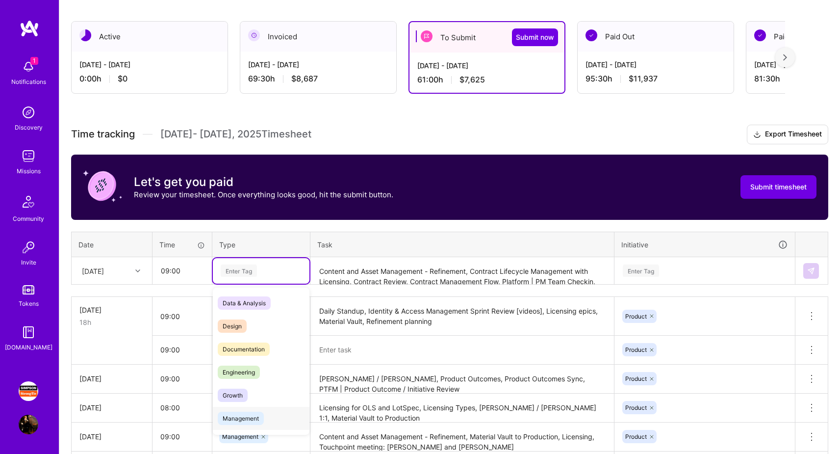
click at [260, 414] on span "Management" at bounding box center [241, 417] width 46 height 13
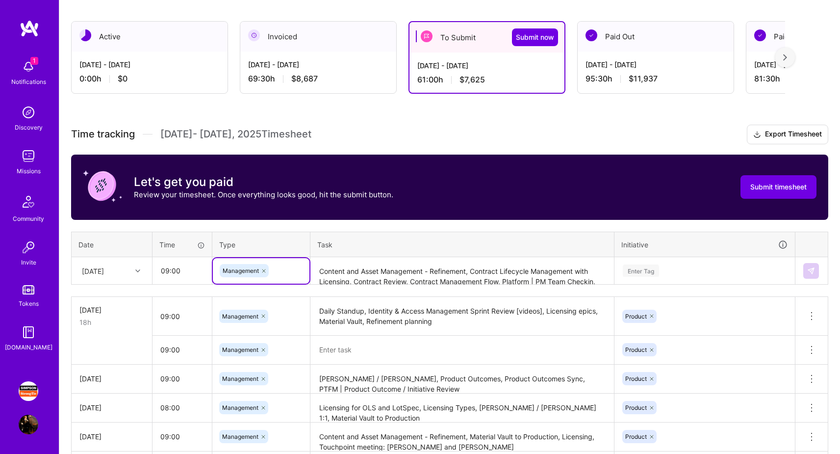
click at [659, 267] on div "Enter Tag" at bounding box center [641, 270] width 36 height 15
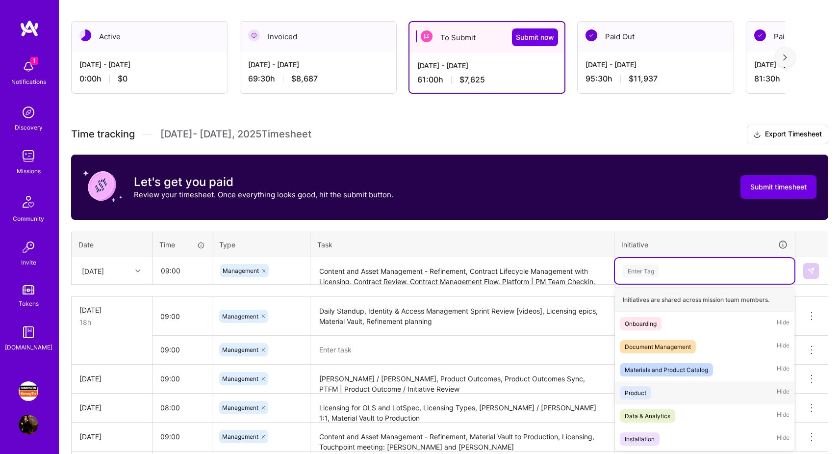
click at [647, 388] on span "Product" at bounding box center [635, 392] width 31 height 13
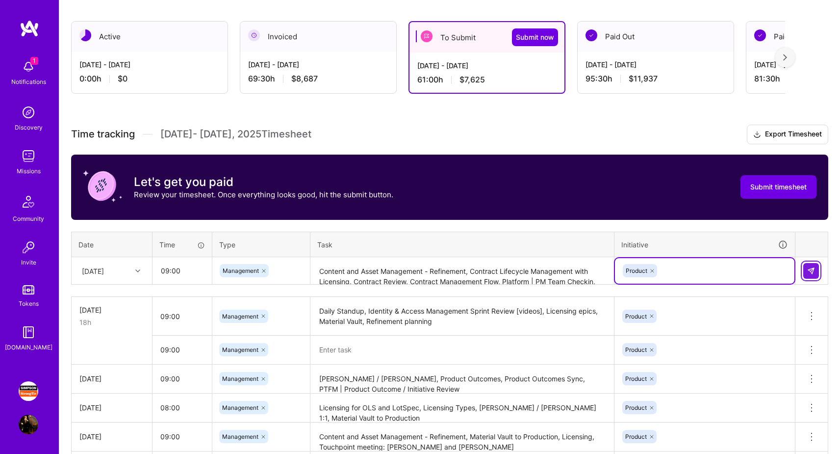
click at [810, 270] on img at bounding box center [811, 271] width 8 height 8
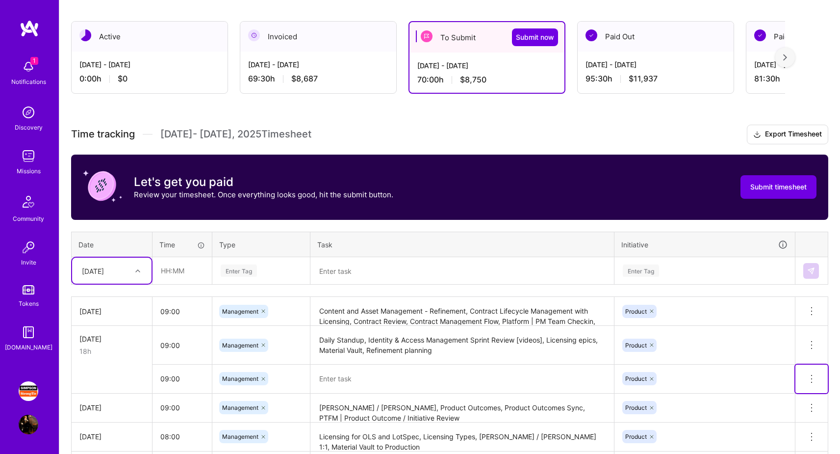
click at [811, 377] on icon at bounding box center [812, 379] width 12 height 12
click at [795, 390] on button "Delete row" at bounding box center [787, 396] width 51 height 24
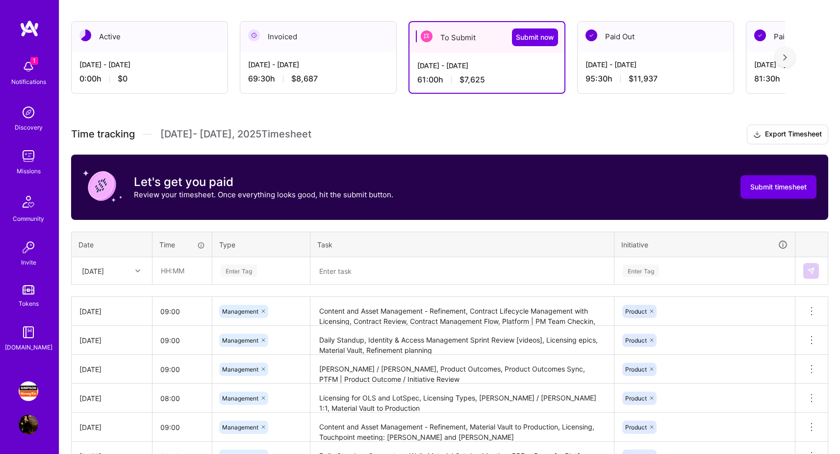
click at [136, 271] on icon at bounding box center [137, 270] width 5 height 5
click at [119, 384] on div "[DATE]" at bounding box center [111, 387] width 79 height 18
click at [176, 270] on input "text" at bounding box center [182, 270] width 58 height 26
type input "09:00"
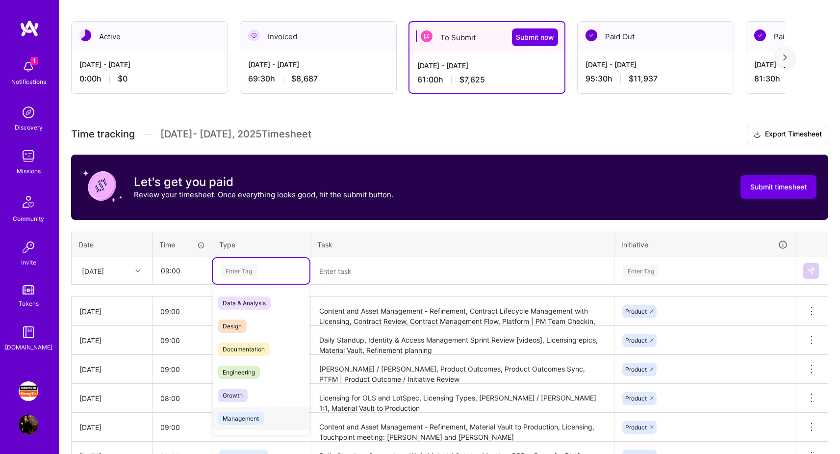
click at [253, 419] on span "Management" at bounding box center [241, 417] width 46 height 13
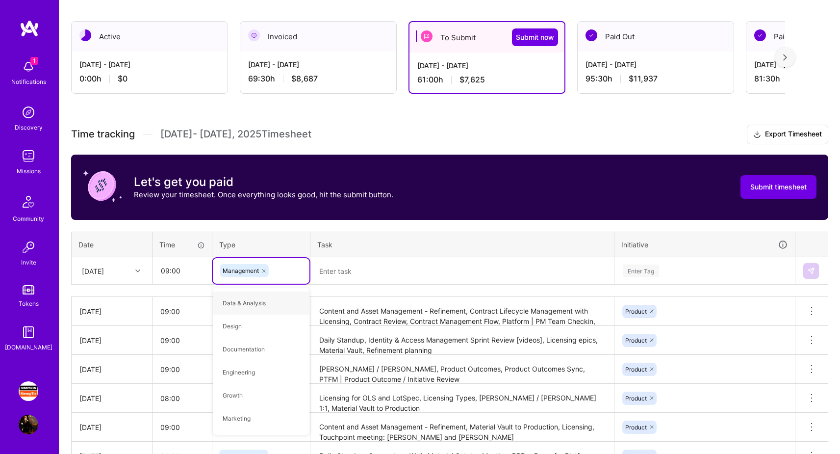
click at [359, 272] on textarea at bounding box center [462, 271] width 302 height 26
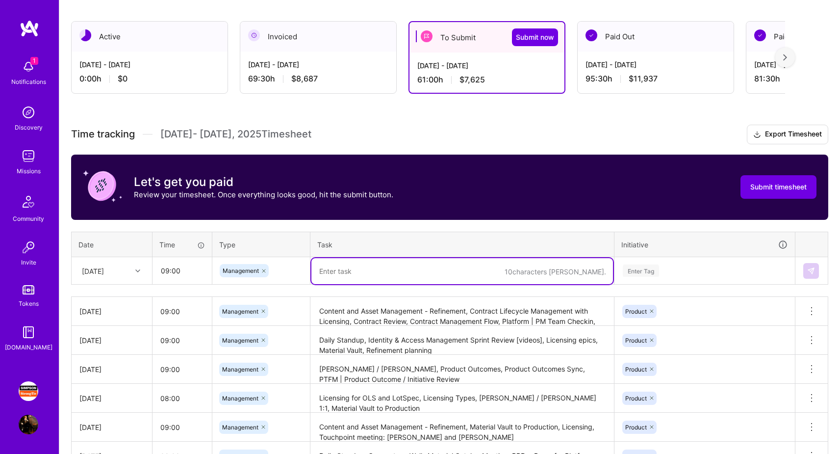
paste textarea "Carbonite <> DMS Unhandled Exceptions"
paste textarea "Touchpoint meeting: [PERSON_NAME] and [PERSON_NAME]"
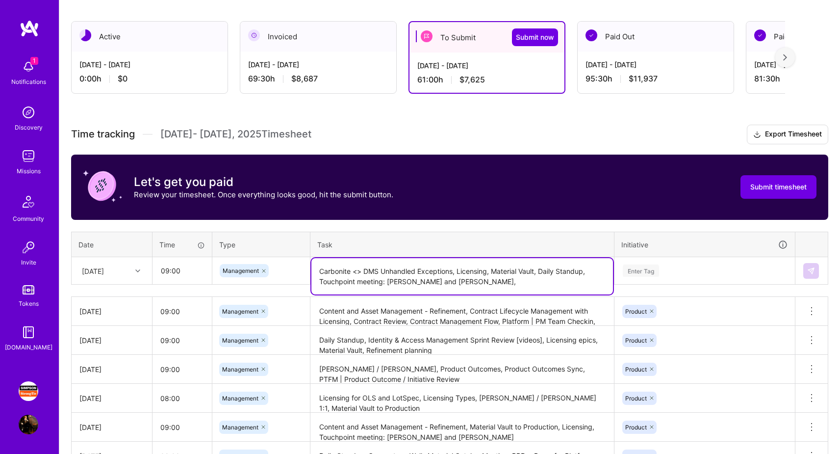
paste textarea "Licensing and Planning Sync"
type textarea "Carbonite <> DMS Unhandled Exceptions, Licensing, Material Vault, Daily Standup…"
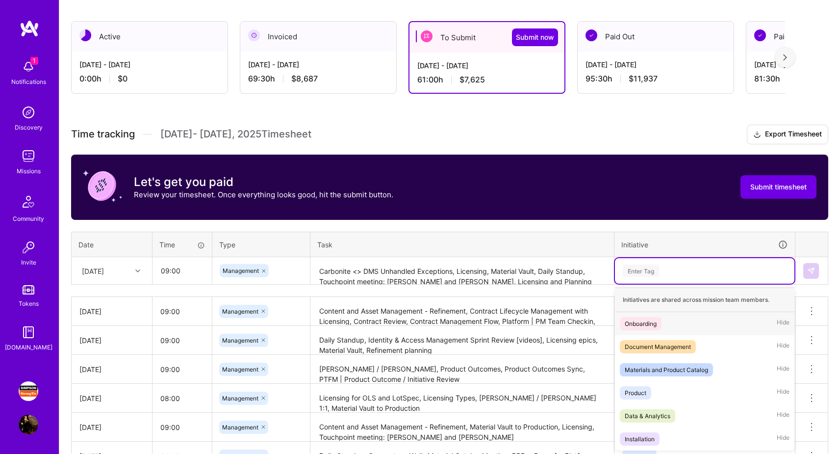
click at [646, 270] on div "Enter Tag" at bounding box center [641, 270] width 36 height 15
click at [659, 390] on div "Product Hide" at bounding box center [704, 392] width 179 height 23
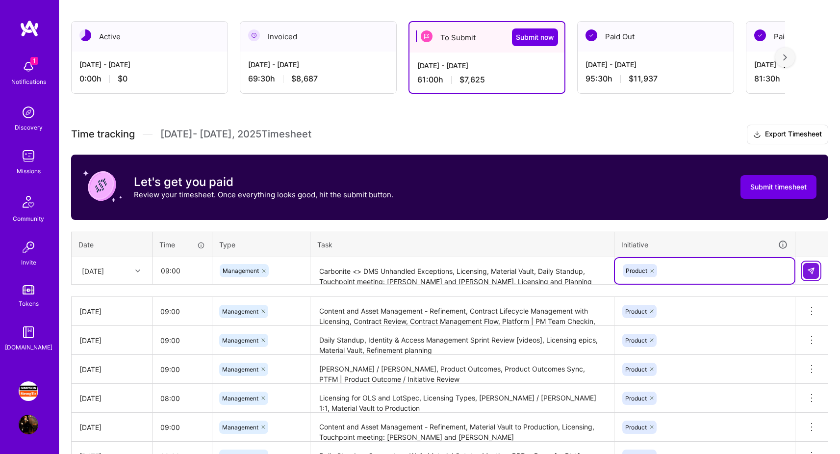
click at [808, 272] on img at bounding box center [811, 271] width 8 height 8
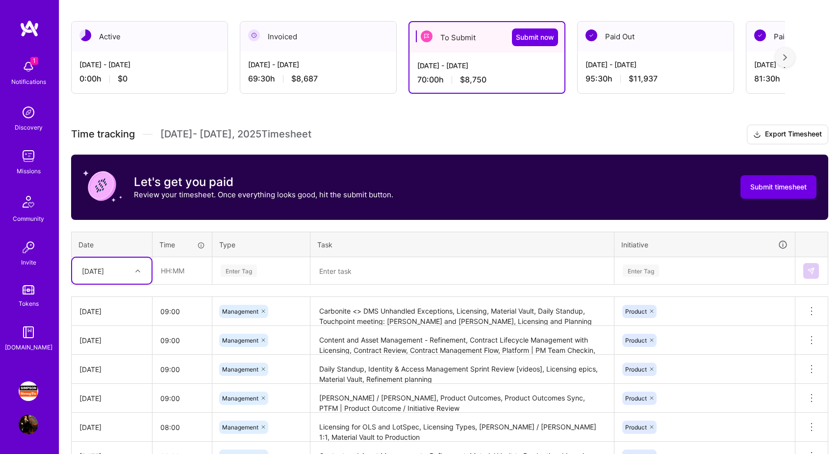
click at [126, 272] on div "[DATE]" at bounding box center [104, 270] width 54 height 16
click at [105, 404] on div "[DATE]" at bounding box center [111, 405] width 79 height 18
click at [180, 272] on input "text" at bounding box center [182, 270] width 58 height 26
type input "10:00"
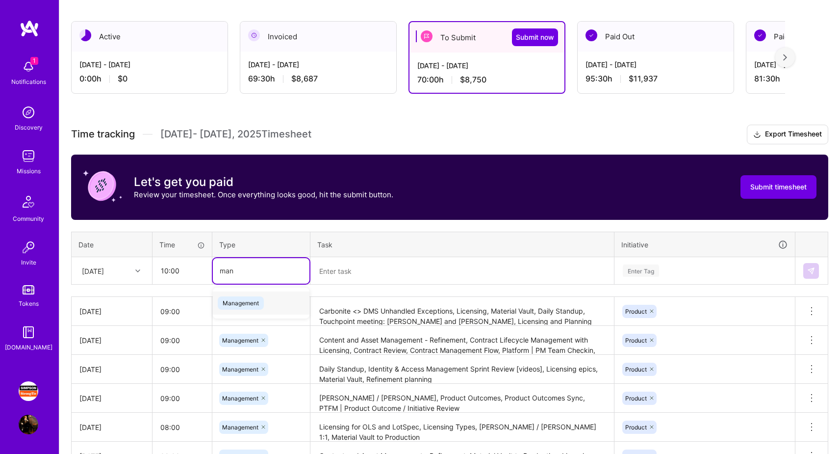
type input "mana"
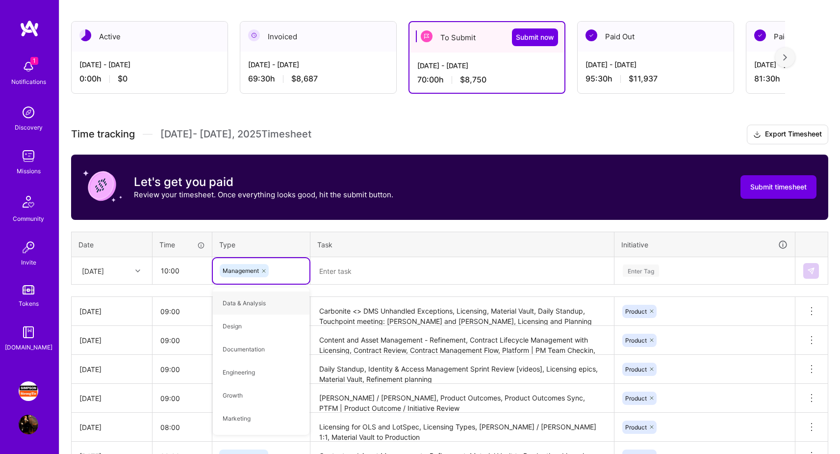
click at [366, 272] on textarea at bounding box center [462, 271] width 302 height 26
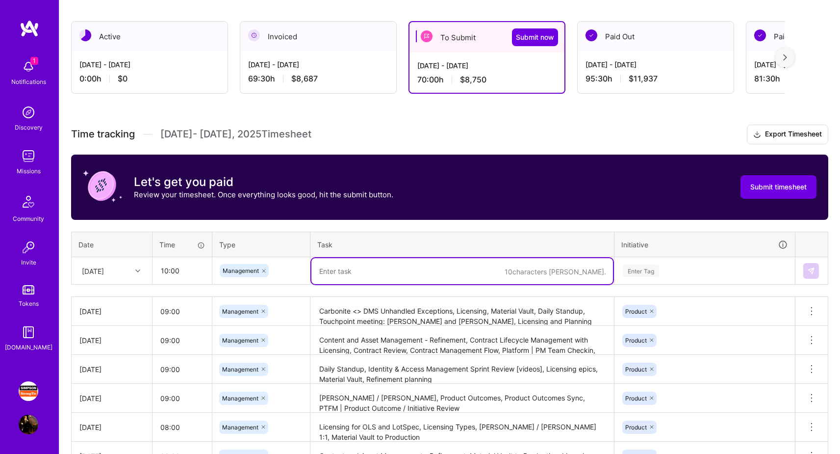
click at [366, 272] on textarea at bounding box center [462, 271] width 302 height 26
paste textarea "[PERSON_NAME] / [PERSON_NAME]"
paste textarea "Digital Solutions | Platform MBR"
paste textarea "PRD Follow Up"
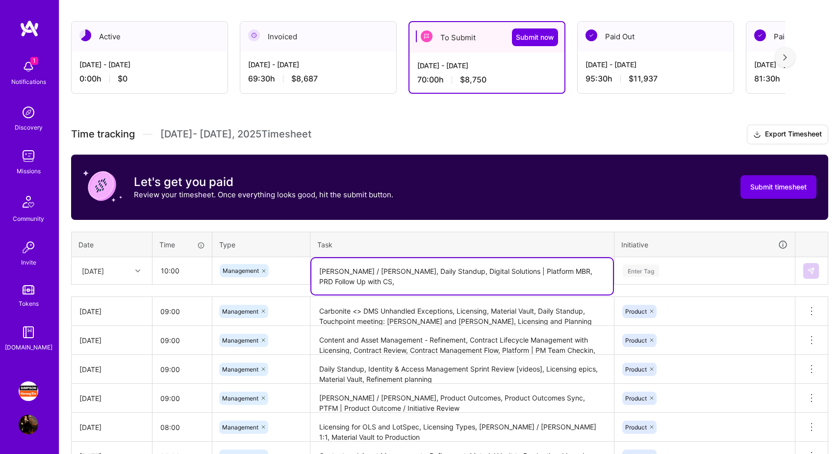
paste textarea "[PERSON_NAME] / [PERSON_NAME] Connect"
paste textarea "Mock Portfolio Review"
type textarea "[PERSON_NAME] / [PERSON_NAME], Daily Standup, Digital Solutions | Platform MBR,…"
click at [646, 268] on div "Enter Tag" at bounding box center [641, 270] width 36 height 15
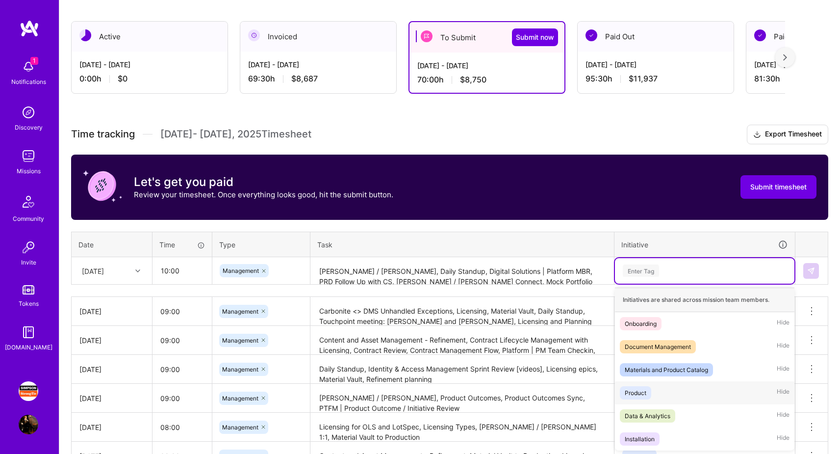
click at [666, 394] on div "Product Hide" at bounding box center [704, 392] width 179 height 23
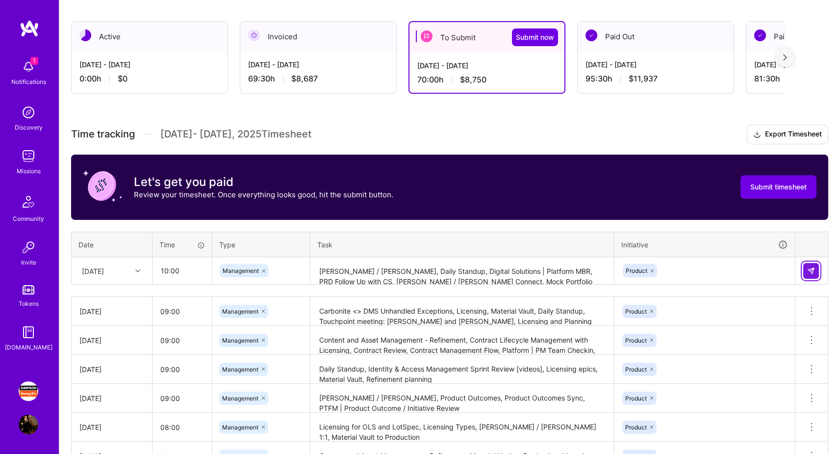
click at [809, 271] on img at bounding box center [811, 271] width 8 height 8
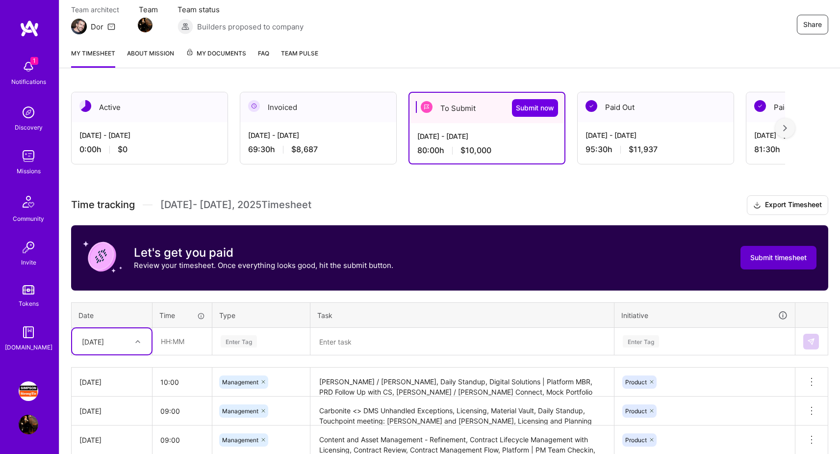
scroll to position [89, 0]
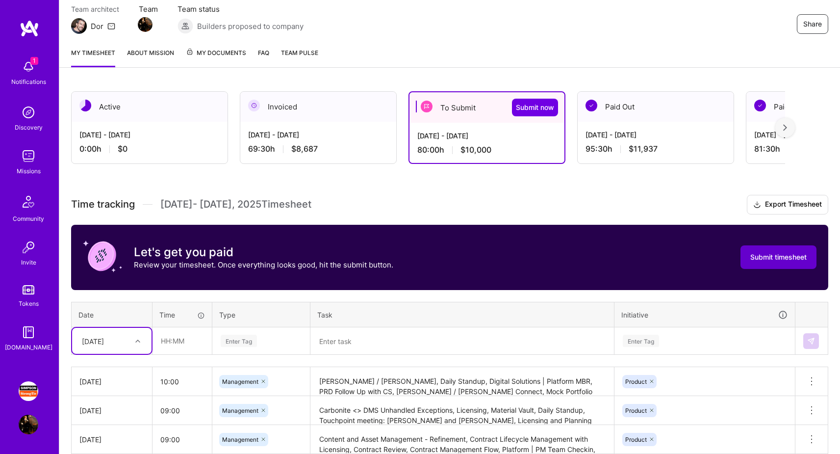
click at [766, 259] on span "Submit timesheet" at bounding box center [778, 257] width 56 height 10
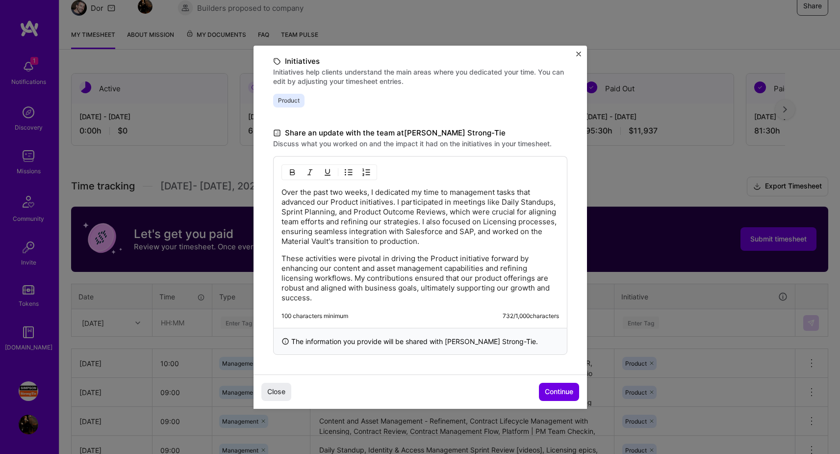
scroll to position [109, 0]
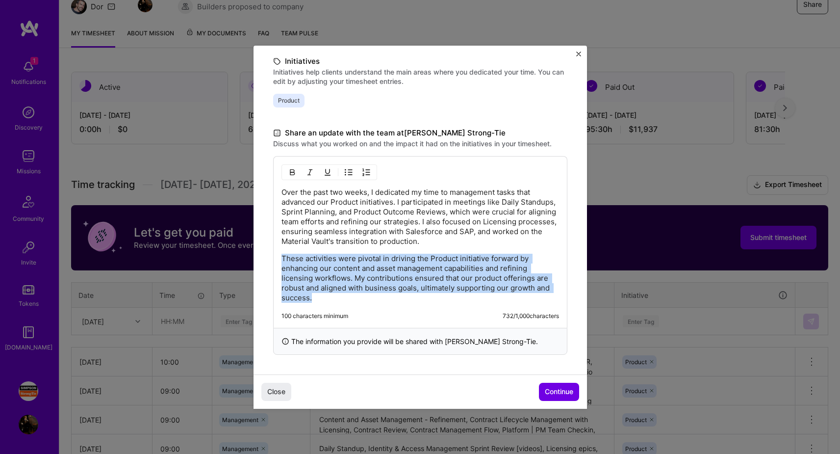
drag, startPoint x: 319, startPoint y: 299, endPoint x: 281, endPoint y: 260, distance: 54.5
click at [282, 260] on p "These activities were pivotal in driving the Product initiative forward by enha…" at bounding box center [421, 278] width 278 height 49
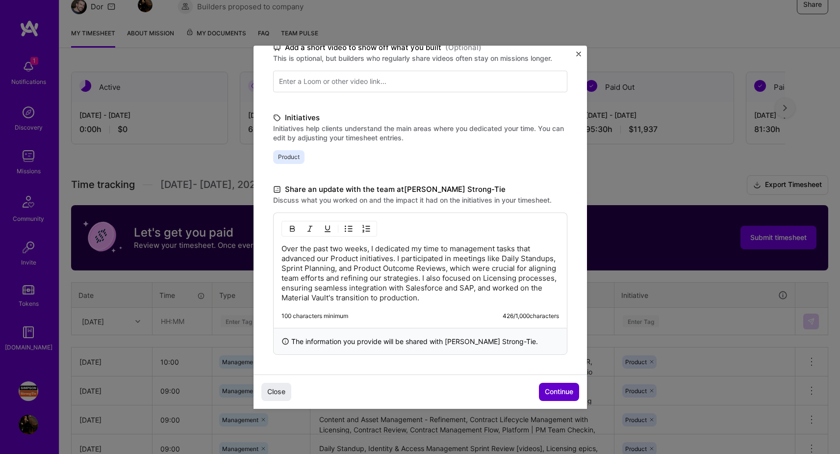
click at [553, 392] on span "Continue" at bounding box center [559, 391] width 28 height 10
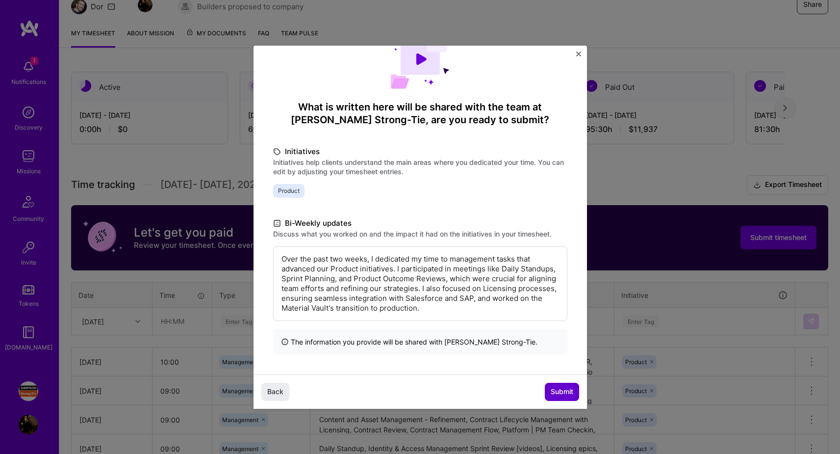
scroll to position [36, 0]
click at [557, 392] on span "Submit" at bounding box center [562, 391] width 23 height 10
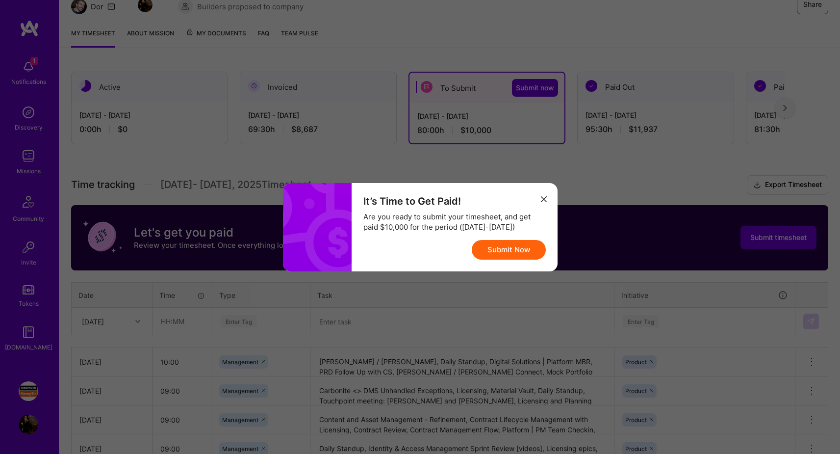
click at [499, 248] on button "Submit Now" at bounding box center [509, 250] width 74 height 20
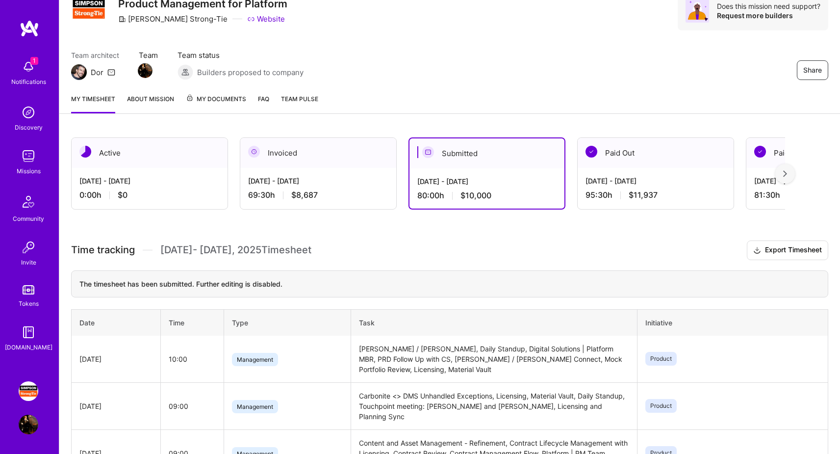
scroll to position [0, 0]
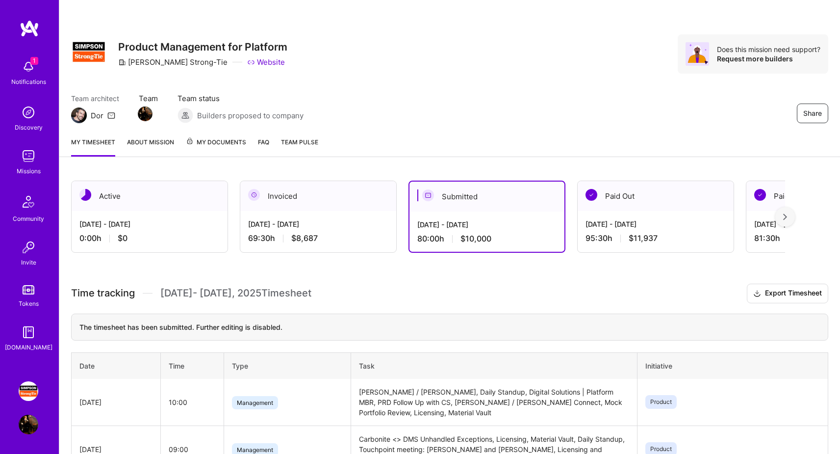
click at [27, 73] on img at bounding box center [29, 67] width 20 height 20
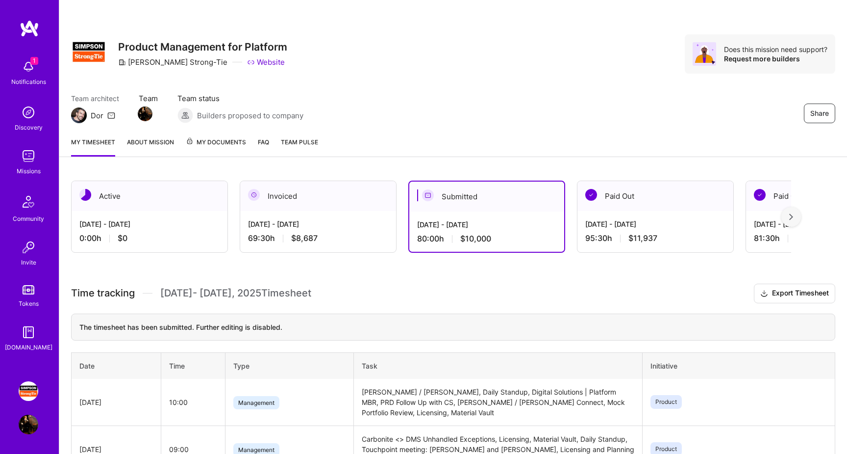
click at [34, 72] on div "1 Notifications Discovery Missions Community Invite Tokens [DOMAIN_NAME]" at bounding box center [29, 203] width 59 height 297
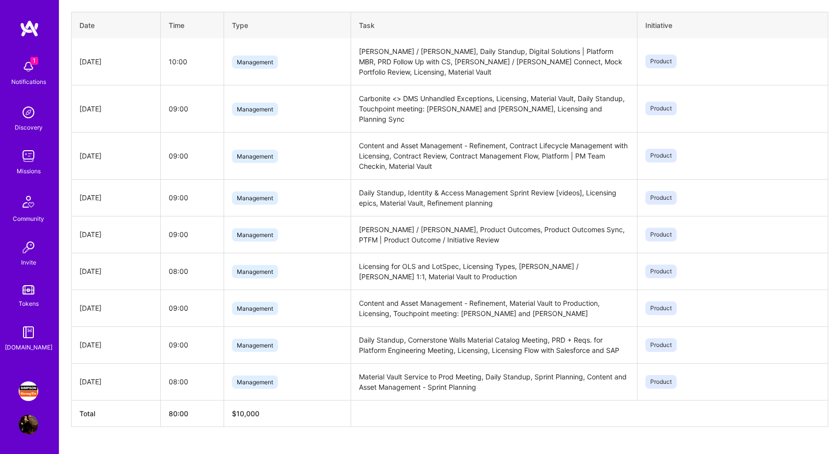
scroll to position [3, 0]
